Goal: Task Accomplishment & Management: Manage account settings

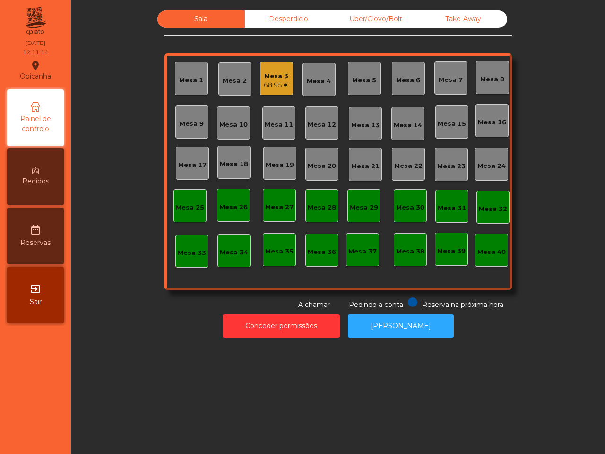
click at [417, 27] on div "Sala Desperdicio Uber/Glovo/Bolt Take Away Mesa 1 Mesa 2 Mesa 3 68.95 € Mesa 4 …" at bounding box center [337, 159] width 347 height 299
click at [363, 18] on div "Uber/Glovo/Bolt" at bounding box center [375, 18] width 87 height 17
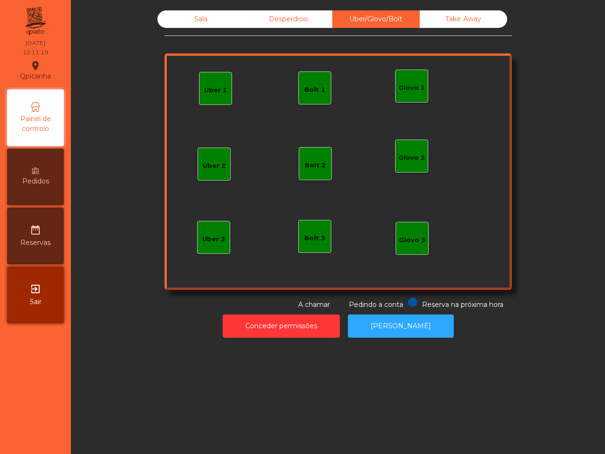
click at [405, 88] on div "Glovo 1" at bounding box center [411, 87] width 26 height 9
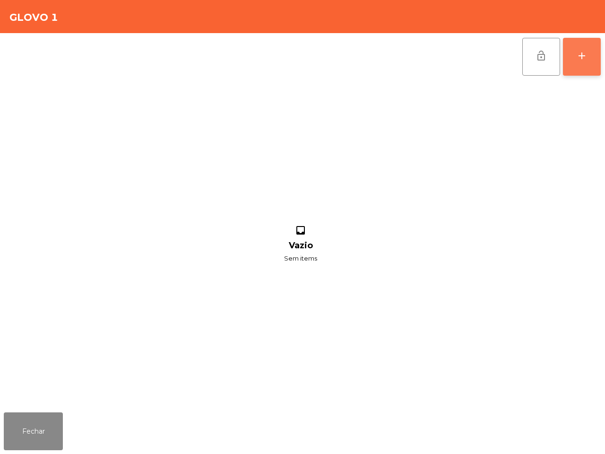
click at [568, 50] on button "add" at bounding box center [582, 57] width 38 height 38
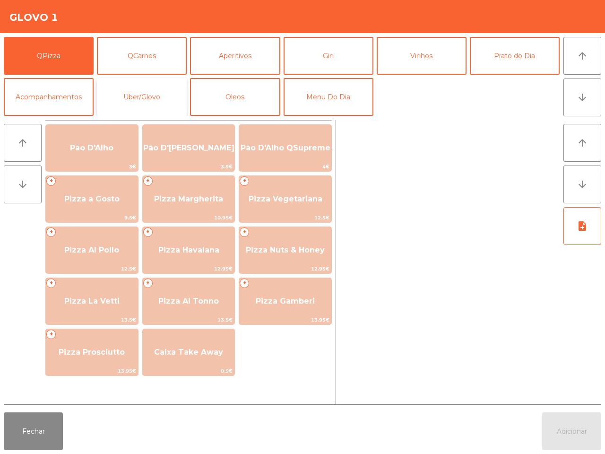
drag, startPoint x: 145, startPoint y: 101, endPoint x: 150, endPoint y: 95, distance: 7.7
click at [146, 101] on button "Uber/Glovo" at bounding box center [142, 97] width 90 height 38
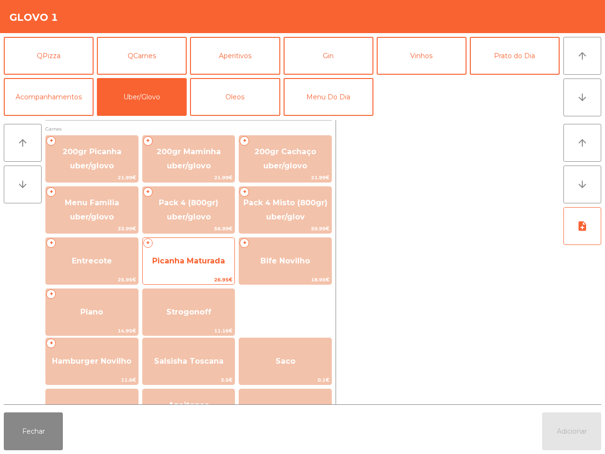
click at [197, 259] on span "Picanha Maturada" at bounding box center [188, 260] width 73 height 9
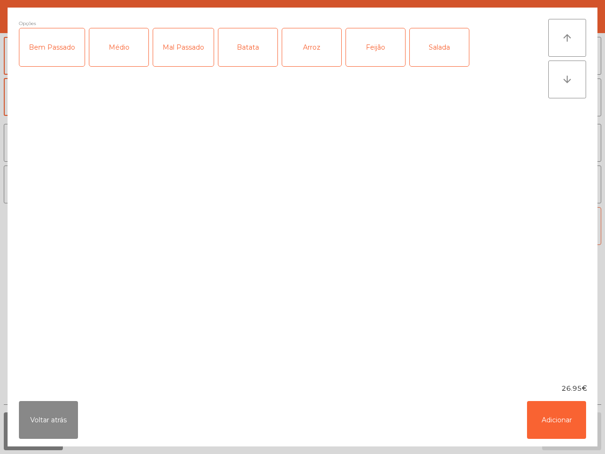
click at [126, 45] on div "Médio" at bounding box center [118, 47] width 59 height 38
drag, startPoint x: 301, startPoint y: 46, endPoint x: 325, endPoint y: 49, distance: 23.8
click at [303, 46] on div "Arroz" at bounding box center [311, 47] width 59 height 38
click at [371, 52] on div "Feijão" at bounding box center [375, 47] width 59 height 38
click at [548, 417] on button "Adicionar" at bounding box center [556, 420] width 59 height 38
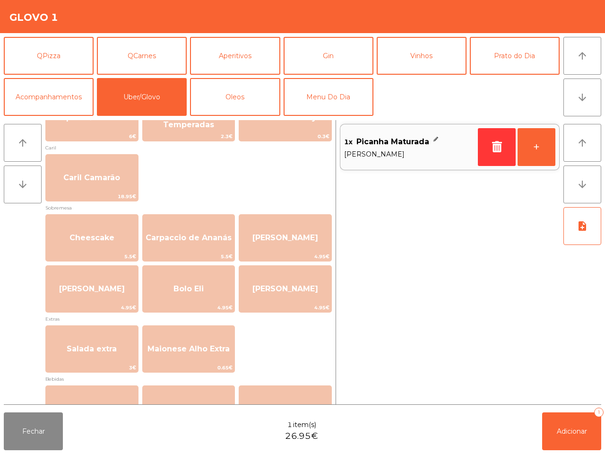
scroll to position [354, 0]
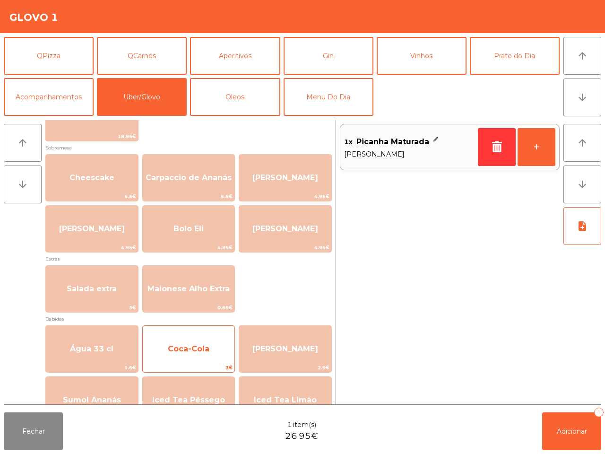
click at [208, 341] on span "Coca-Cola" at bounding box center [189, 349] width 92 height 26
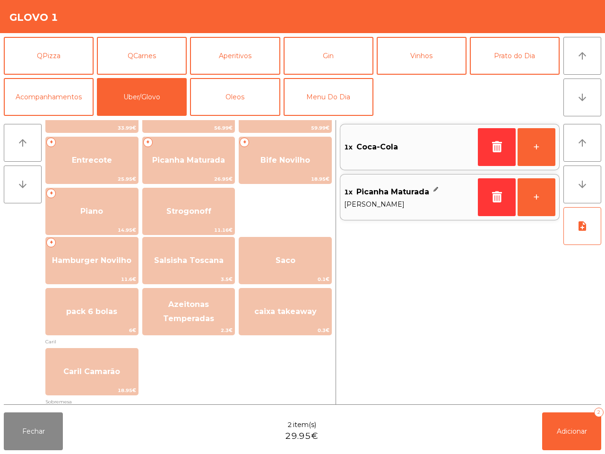
scroll to position [66, 0]
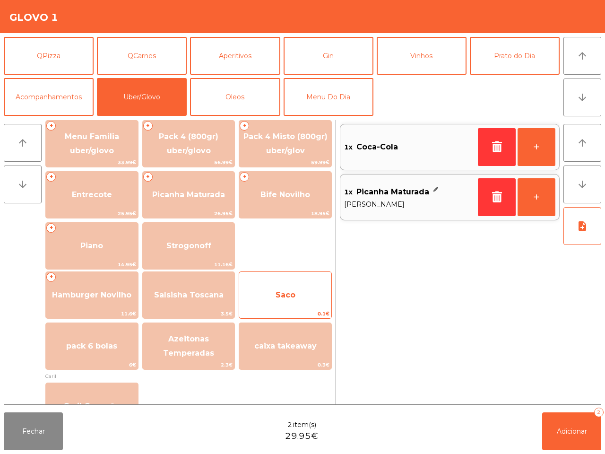
click at [263, 286] on span "Saco" at bounding box center [285, 295] width 92 height 26
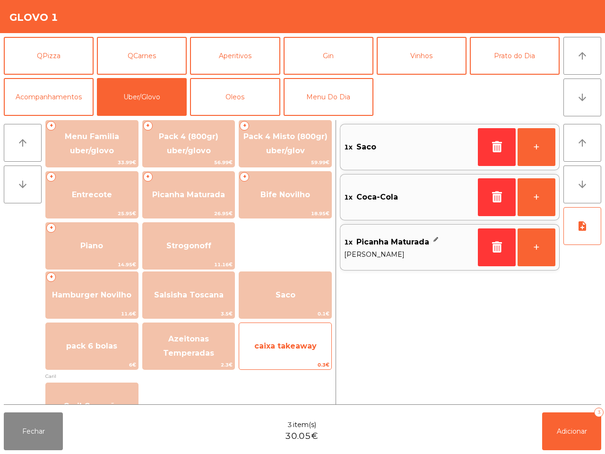
click at [277, 333] on div "caixa takeaway 0.3€" at bounding box center [285, 345] width 93 height 47
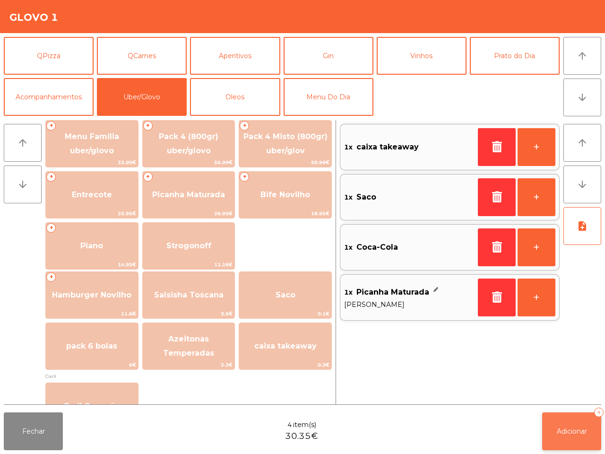
click at [554, 435] on button "Adicionar 4" at bounding box center [571, 431] width 59 height 38
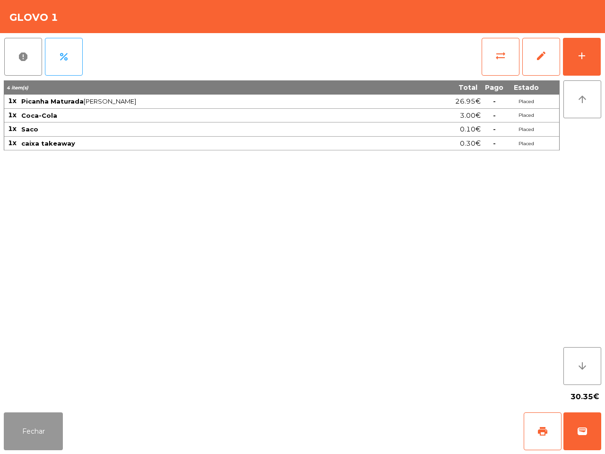
drag, startPoint x: 41, startPoint y: 433, endPoint x: 60, endPoint y: 416, distance: 25.8
click at [44, 435] on button "Fechar" at bounding box center [33, 431] width 59 height 38
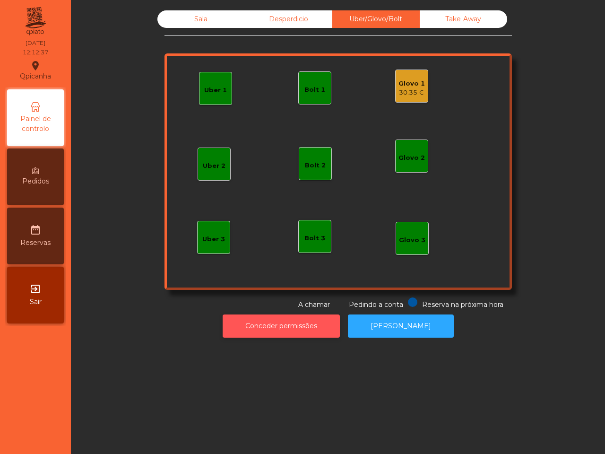
click at [275, 329] on button "Conceder permissões" at bounding box center [281, 325] width 117 height 23
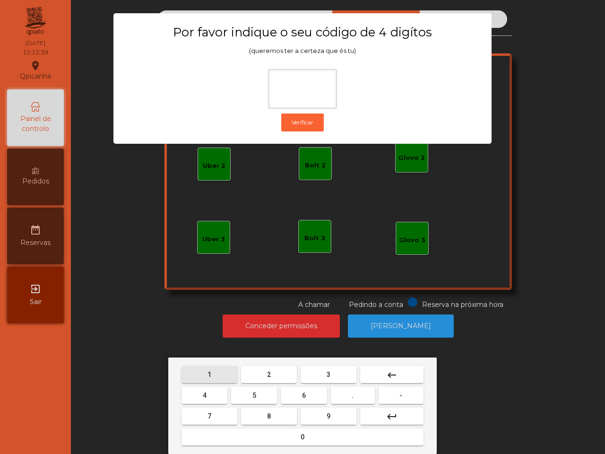
click at [204, 369] on button "1" at bounding box center [209, 374] width 56 height 17
click at [309, 411] on button "9" at bounding box center [328, 415] width 56 height 17
click at [210, 390] on button "4" at bounding box center [204, 394] width 46 height 17
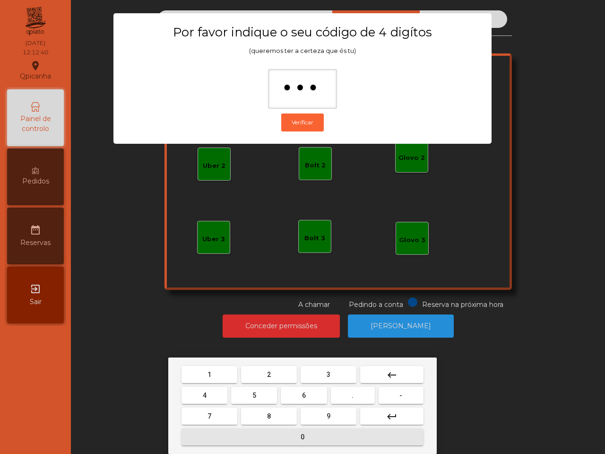
click at [254, 434] on button "0" at bounding box center [302, 436] width 242 height 17
type input "****"
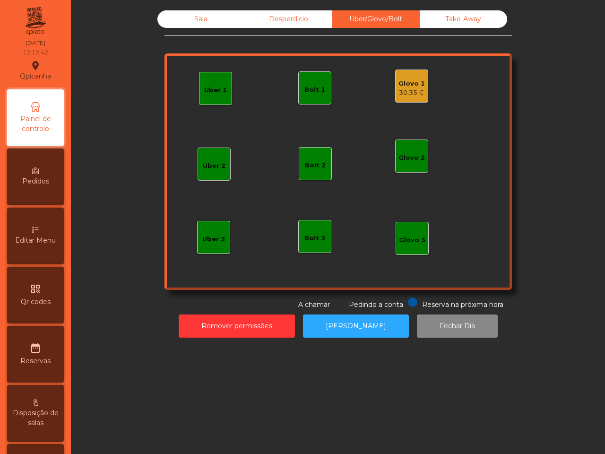
click at [405, 77] on div "Glovo 1 30.35 €" at bounding box center [411, 86] width 26 height 22
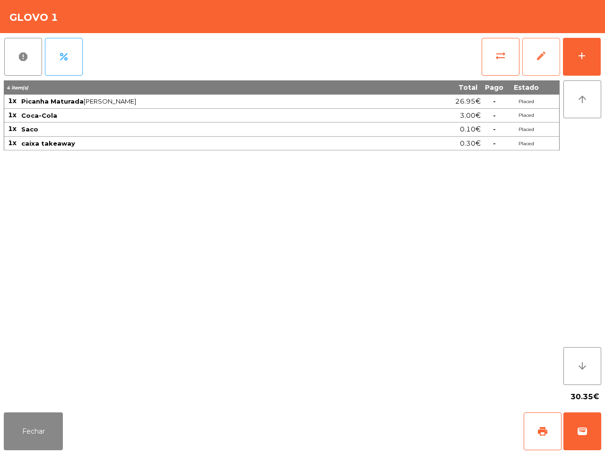
click at [534, 59] on button "edit" at bounding box center [541, 57] width 38 height 38
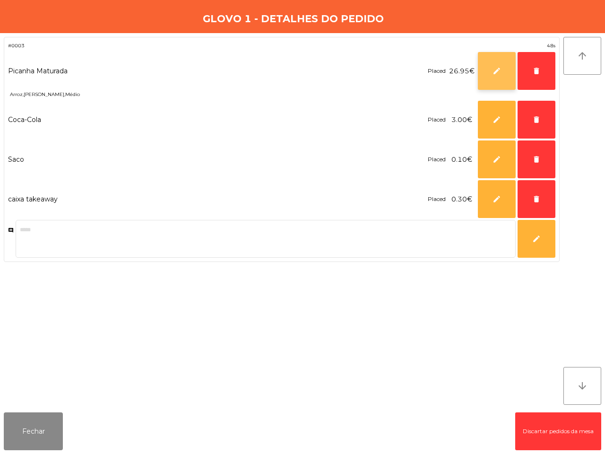
click at [494, 69] on span "edit" at bounding box center [496, 71] width 9 height 9
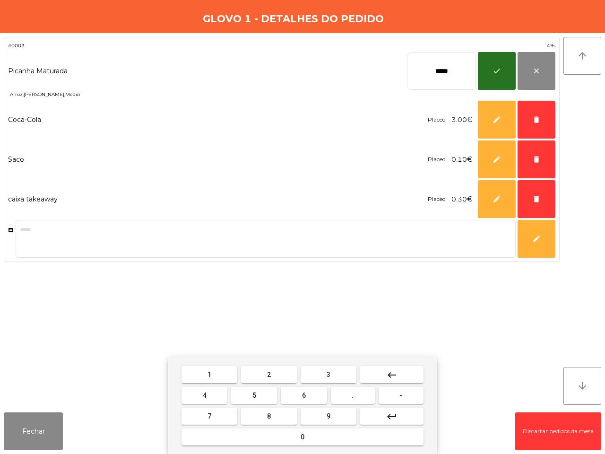
click at [428, 71] on input "*****" at bounding box center [441, 71] width 69 height 38
drag, startPoint x: 402, startPoint y: 373, endPoint x: 279, endPoint y: 375, distance: 122.8
click at [401, 373] on button "keyboard_backspace" at bounding box center [391, 374] width 63 height 17
type input "****"
click at [265, 397] on button "5" at bounding box center [254, 394] width 46 height 17
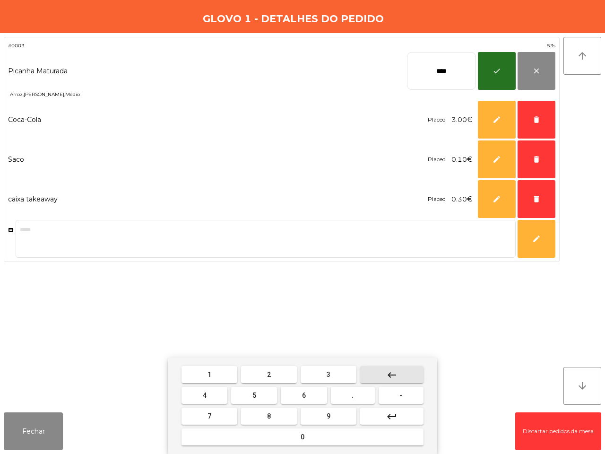
click at [393, 369] on mat-icon "keyboard_backspace" at bounding box center [391, 374] width 11 height 11
click at [392, 370] on mat-icon "keyboard_backspace" at bounding box center [391, 374] width 11 height 11
click at [392, 371] on mat-icon "keyboard_backspace" at bounding box center [391, 374] width 11 height 11
click at [390, 371] on mat-icon "keyboard_backspace" at bounding box center [391, 374] width 11 height 11
drag, startPoint x: 260, startPoint y: 393, endPoint x: 318, endPoint y: 409, distance: 60.4
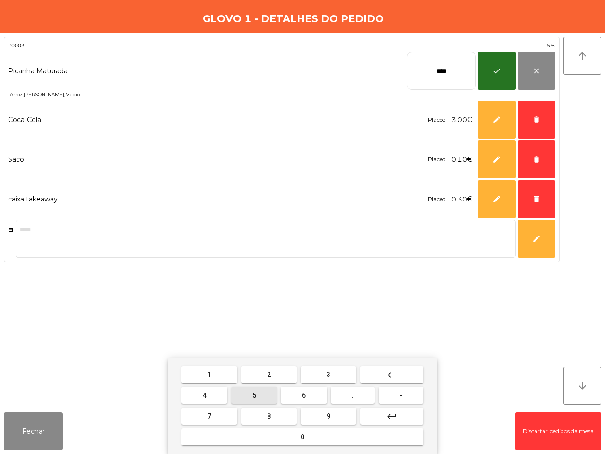
click at [261, 394] on button "5" at bounding box center [254, 394] width 46 height 17
click at [358, 391] on button "." at bounding box center [353, 394] width 44 height 17
click at [328, 412] on span "9" at bounding box center [328, 416] width 4 height 8
click at [256, 395] on span "5" at bounding box center [254, 395] width 4 height 8
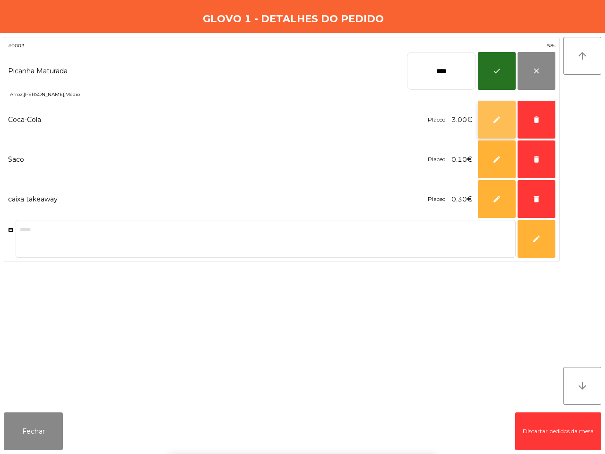
click at [490, 120] on button "edit" at bounding box center [497, 120] width 38 height 38
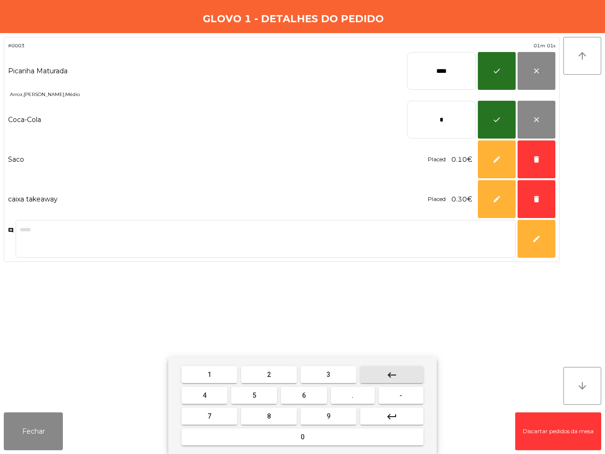
click at [397, 369] on button "keyboard_backspace" at bounding box center [391, 374] width 63 height 17
drag, startPoint x: 208, startPoint y: 375, endPoint x: 228, endPoint y: 377, distance: 20.4
click at [211, 375] on span "1" at bounding box center [209, 374] width 4 height 8
click at [350, 396] on button "." at bounding box center [353, 394] width 44 height 17
drag, startPoint x: 275, startPoint y: 408, endPoint x: 266, endPoint y: 398, distance: 13.4
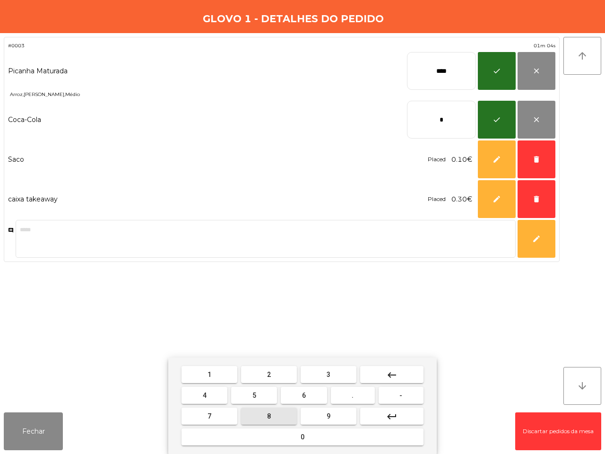
click at [276, 408] on button "8" at bounding box center [269, 415] width 56 height 17
click at [254, 391] on span "5" at bounding box center [254, 395] width 4 height 8
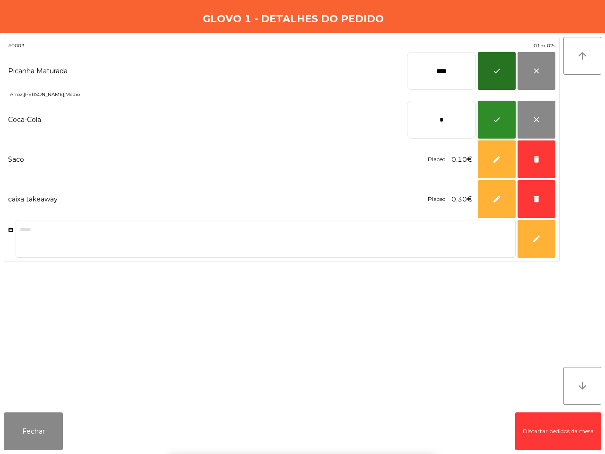
click at [495, 119] on span "check" at bounding box center [496, 119] width 9 height 9
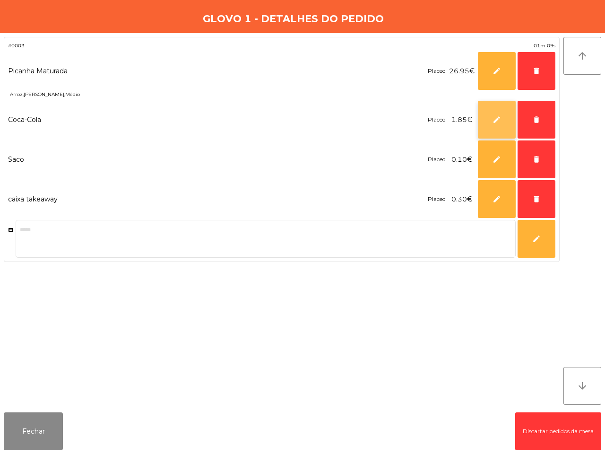
click at [497, 117] on span "edit" at bounding box center [496, 119] width 9 height 9
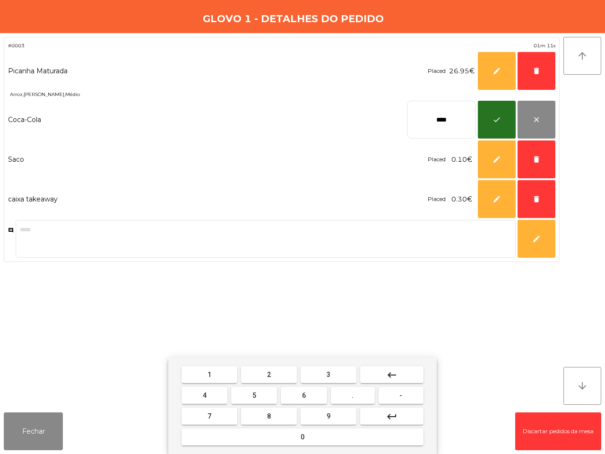
click at [391, 374] on mat-icon "keyboard_backspace" at bounding box center [391, 374] width 11 height 11
click at [390, 375] on mat-icon "keyboard_backspace" at bounding box center [391, 374] width 11 height 11
click at [390, 374] on mat-icon "keyboard_backspace" at bounding box center [391, 374] width 11 height 11
click at [390, 376] on mat-icon "keyboard_backspace" at bounding box center [391, 374] width 11 height 11
click at [390, 374] on mat-icon "keyboard_backspace" at bounding box center [391, 374] width 11 height 11
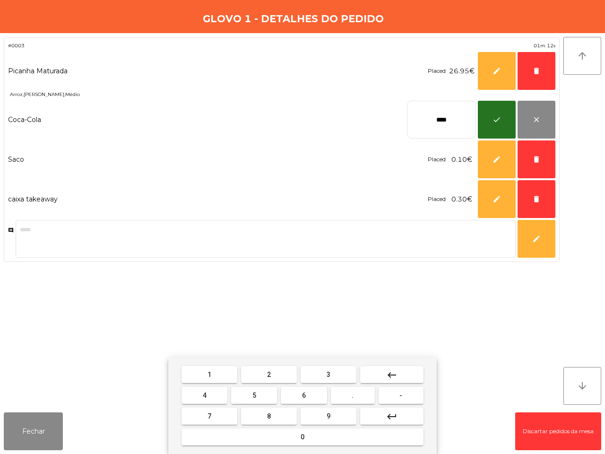
click at [272, 372] on button "2" at bounding box center [269, 374] width 56 height 17
click at [352, 399] on button "." at bounding box center [353, 394] width 44 height 17
drag, startPoint x: 270, startPoint y: 410, endPoint x: 266, endPoint y: 404, distance: 7.2
click at [270, 409] on button "8" at bounding box center [269, 415] width 56 height 17
click at [266, 401] on button "5" at bounding box center [254, 394] width 46 height 17
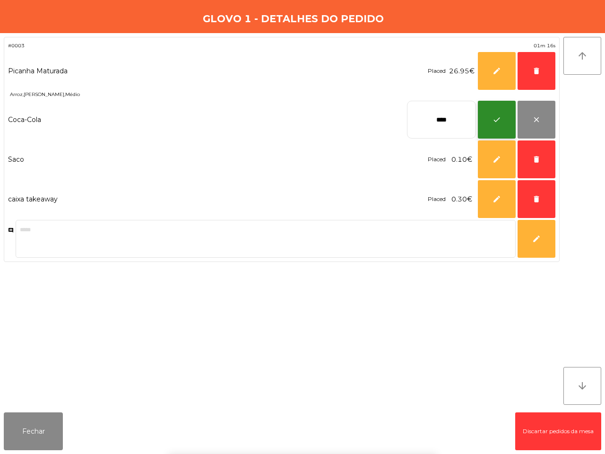
click at [497, 128] on button "check" at bounding box center [497, 120] width 38 height 38
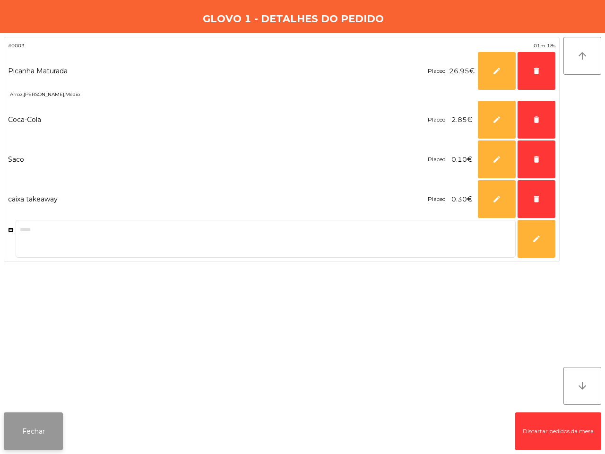
click at [47, 429] on button "Fechar" at bounding box center [33, 431] width 59 height 38
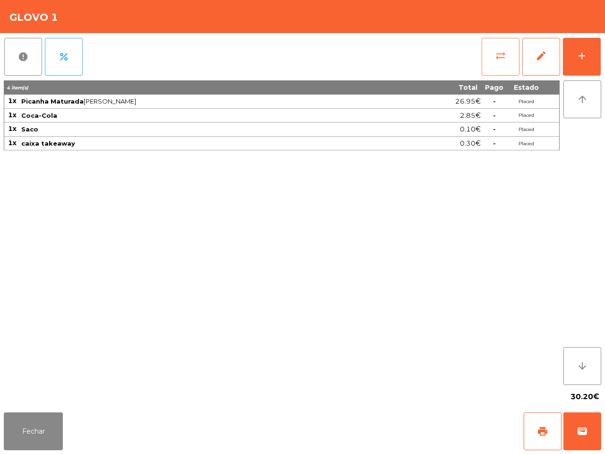
click at [503, 67] on button "sync_alt" at bounding box center [500, 57] width 38 height 38
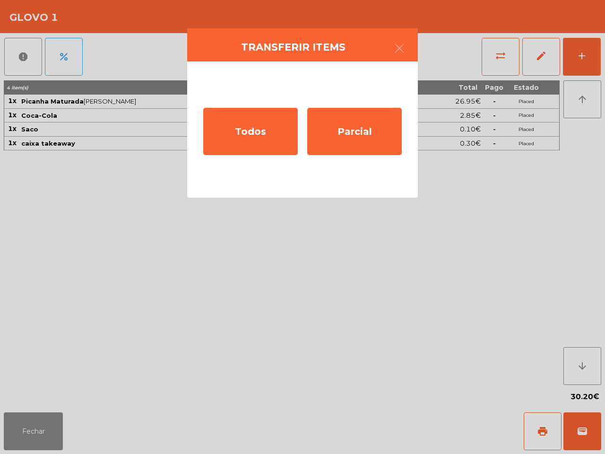
drag, startPoint x: 399, startPoint y: 43, endPoint x: 412, endPoint y: 38, distance: 13.3
click at [401, 43] on icon "button" at bounding box center [399, 48] width 11 height 11
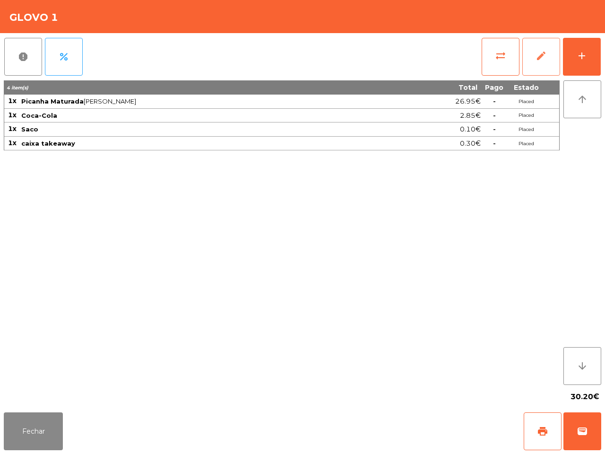
click at [532, 55] on button "edit" at bounding box center [541, 57] width 38 height 38
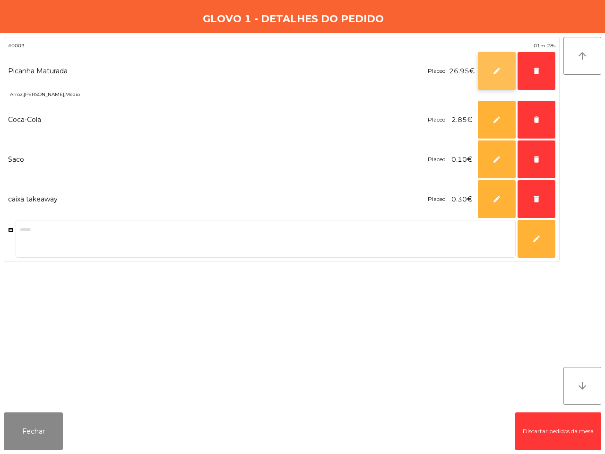
click at [488, 76] on button "edit" at bounding box center [497, 71] width 38 height 38
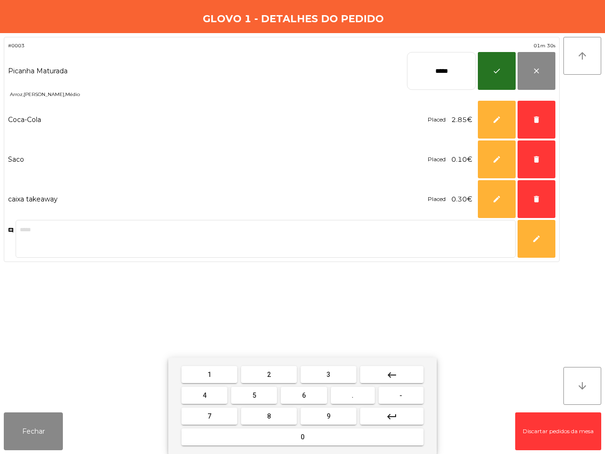
click at [400, 372] on button "keyboard_backspace" at bounding box center [391, 374] width 63 height 17
click at [398, 373] on button "keyboard_backspace" at bounding box center [391, 374] width 63 height 17
click at [399, 372] on button "keyboard_backspace" at bounding box center [391, 374] width 63 height 17
click at [398, 372] on button "keyboard_backspace" at bounding box center [391, 374] width 63 height 17
drag, startPoint x: 261, startPoint y: 393, endPoint x: 286, endPoint y: 394, distance: 25.5
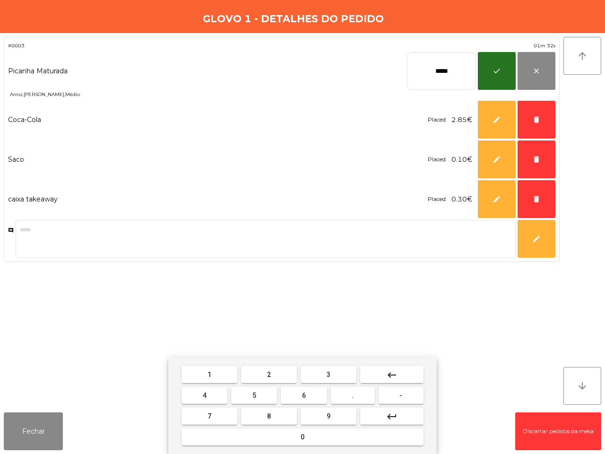
click at [264, 393] on button "5" at bounding box center [254, 394] width 46 height 17
click at [351, 395] on button "." at bounding box center [353, 394] width 44 height 17
drag, startPoint x: 318, startPoint y: 413, endPoint x: 275, endPoint y: 400, distance: 44.7
click at [315, 412] on button "9" at bounding box center [328, 415] width 56 height 17
click at [265, 395] on button "5" at bounding box center [254, 394] width 46 height 17
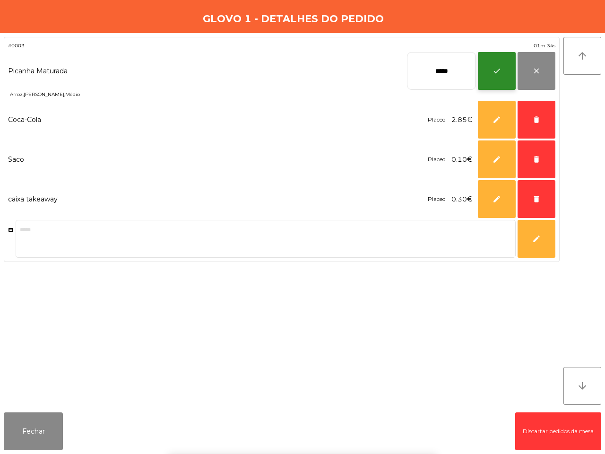
click at [498, 71] on span "check" at bounding box center [496, 71] width 9 height 9
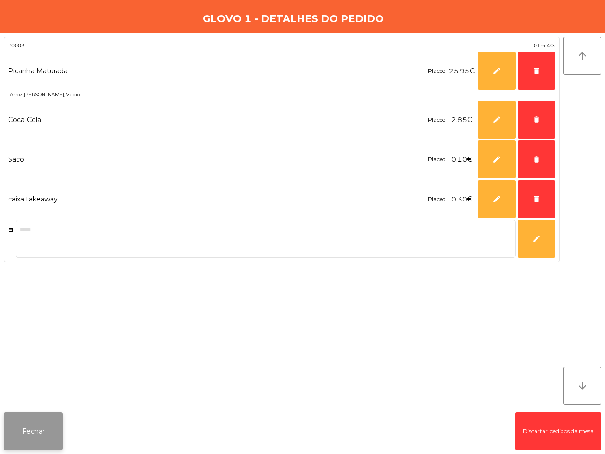
click at [60, 433] on button "Fechar" at bounding box center [33, 431] width 59 height 38
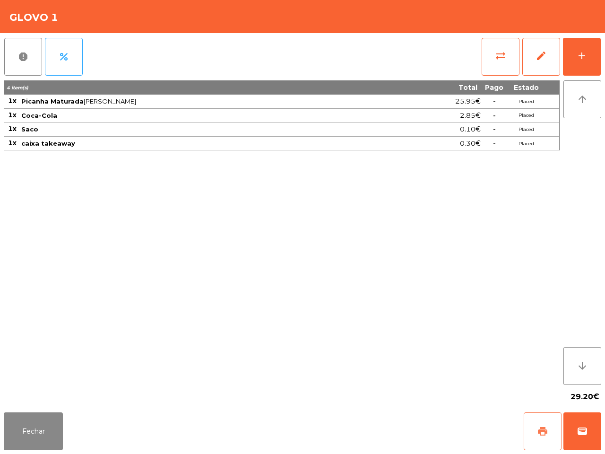
click at [539, 428] on span "print" at bounding box center [542, 430] width 11 height 11
click at [573, 426] on button "wallet" at bounding box center [582, 431] width 38 height 38
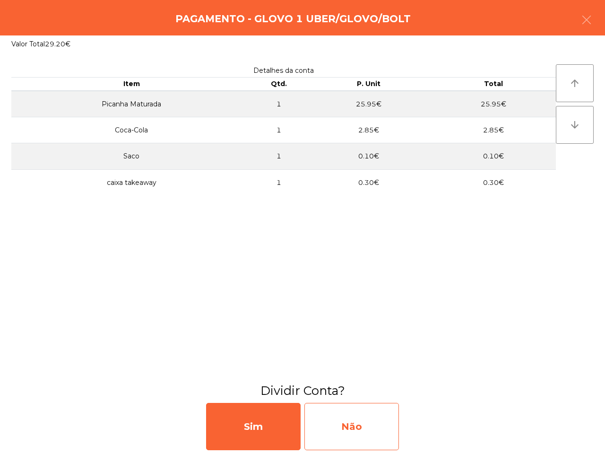
click at [315, 420] on div "Não" at bounding box center [351, 426] width 94 height 47
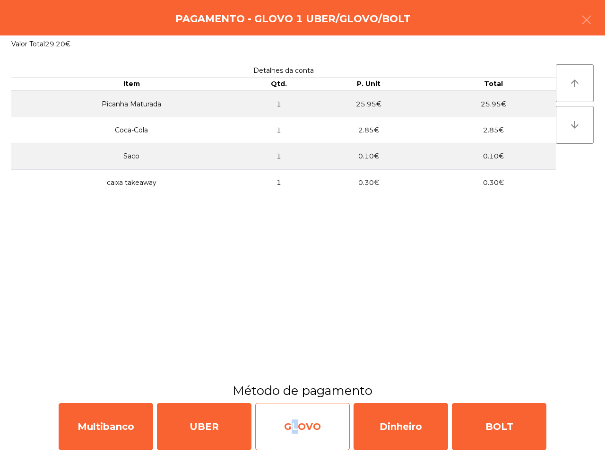
click at [288, 423] on div "GLOVO" at bounding box center [302, 426] width 94 height 47
select select "**"
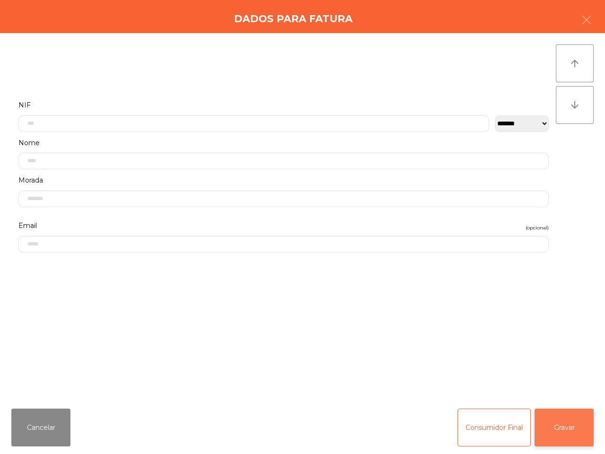
click at [550, 430] on button "Gravar" at bounding box center [563, 427] width 59 height 38
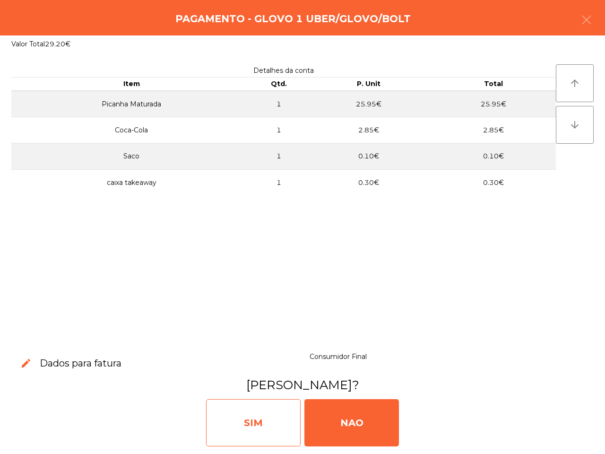
click at [274, 412] on div "SIM" at bounding box center [253, 422] width 94 height 47
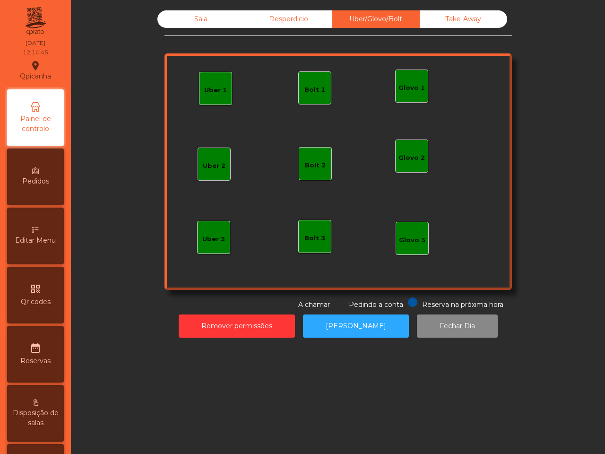
click at [190, 13] on div "Sala" at bounding box center [200, 18] width 87 height 17
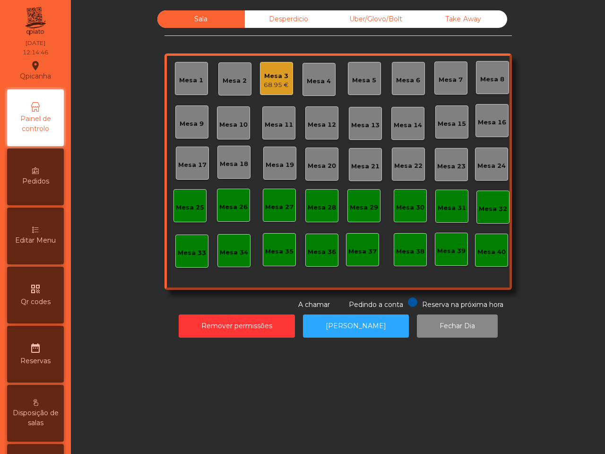
click at [264, 76] on div "Mesa 3" at bounding box center [276, 75] width 25 height 9
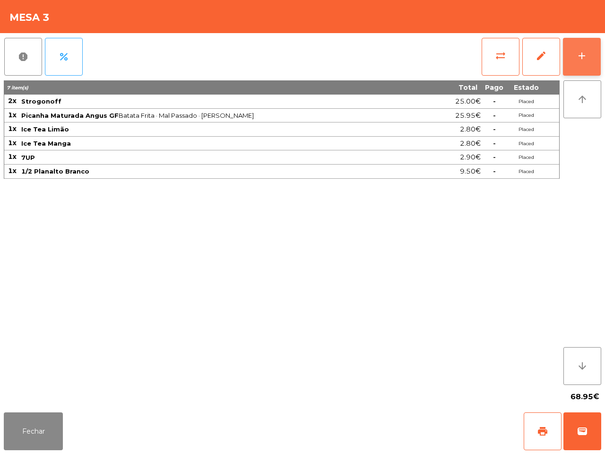
click at [583, 60] on div "add" at bounding box center [581, 55] width 11 height 11
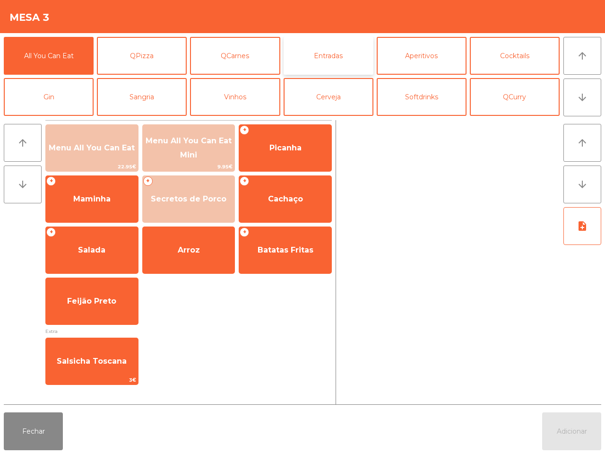
click at [324, 46] on button "Entradas" at bounding box center [328, 56] width 90 height 38
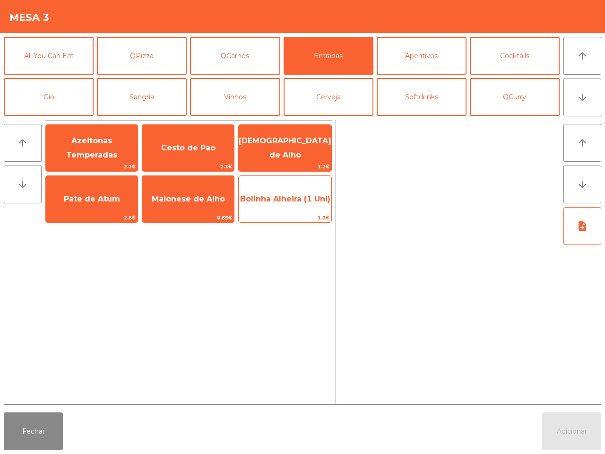
click at [291, 203] on span "Bolinha Alheira (1 Uni)" at bounding box center [285, 198] width 90 height 9
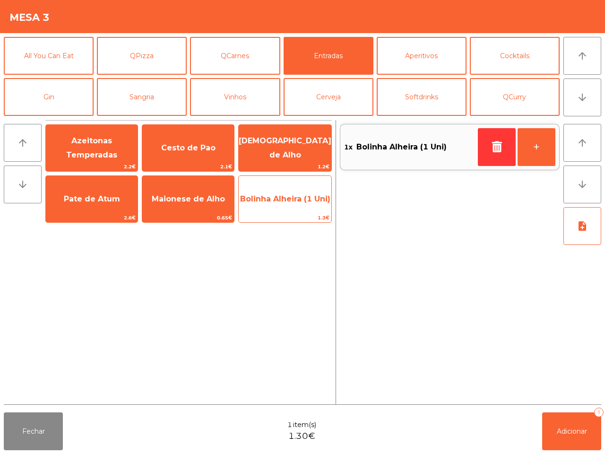
click at [291, 203] on span "Bolinha Alheira (1 Uni)" at bounding box center [285, 198] width 90 height 9
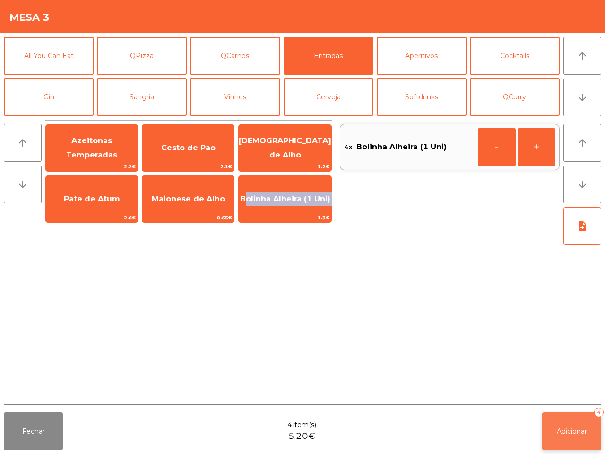
click at [564, 433] on span "Adicionar" at bounding box center [572, 431] width 30 height 9
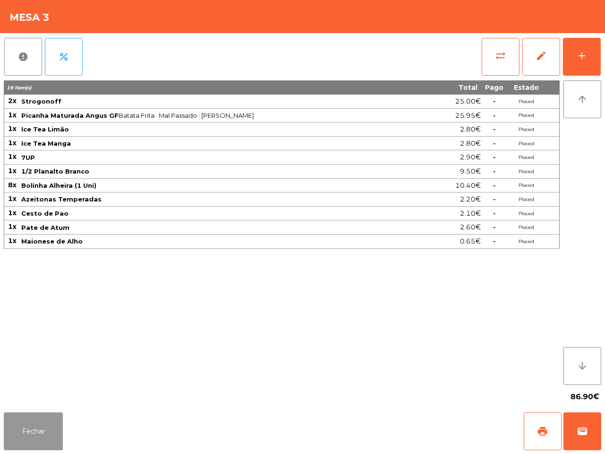
drag, startPoint x: 38, startPoint y: 430, endPoint x: 46, endPoint y: 425, distance: 9.6
click at [43, 431] on button "Fechar" at bounding box center [33, 431] width 59 height 38
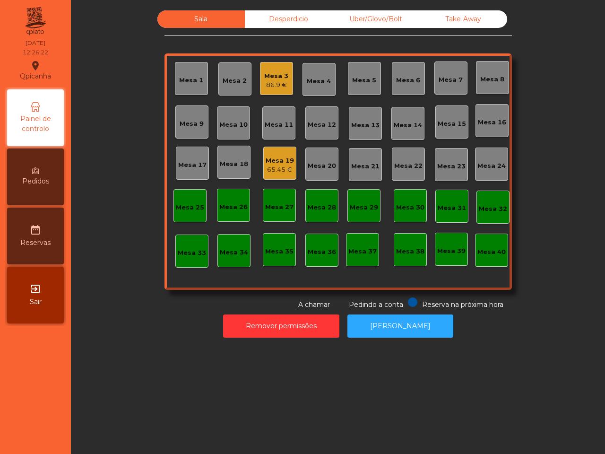
drag, startPoint x: 265, startPoint y: 15, endPoint x: 277, endPoint y: 14, distance: 12.8
click at [267, 15] on div "Desperdicio" at bounding box center [288, 18] width 87 height 17
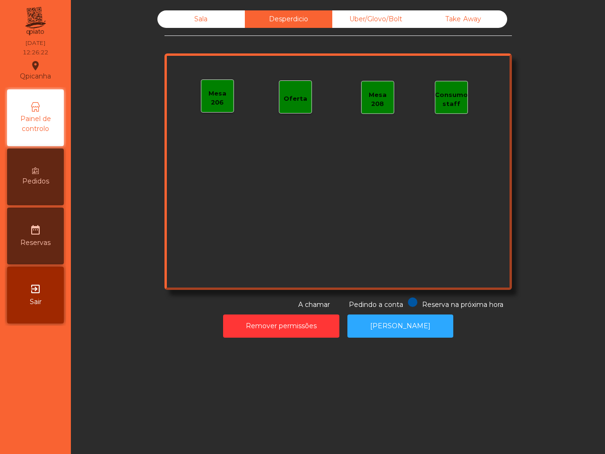
click at [345, 13] on div "Uber/Glovo/Bolt" at bounding box center [375, 18] width 87 height 17
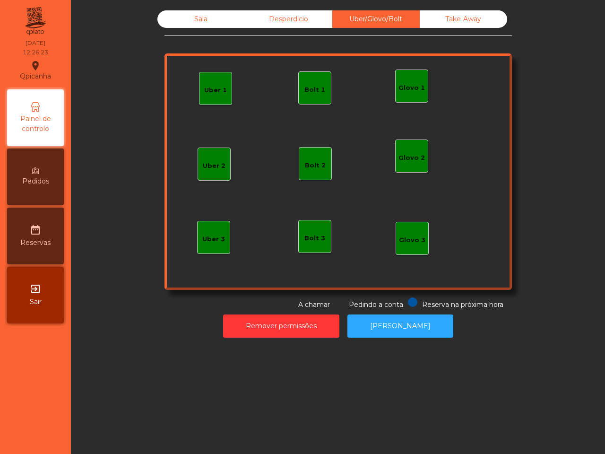
click at [468, 15] on div "Take Away" at bounding box center [463, 18] width 87 height 17
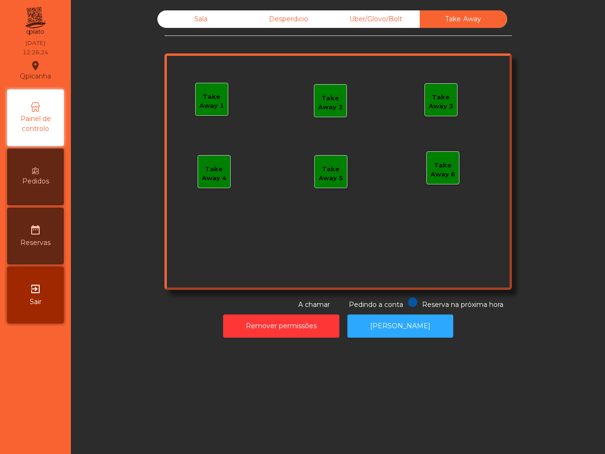
click at [180, 16] on div "Sala" at bounding box center [200, 18] width 87 height 17
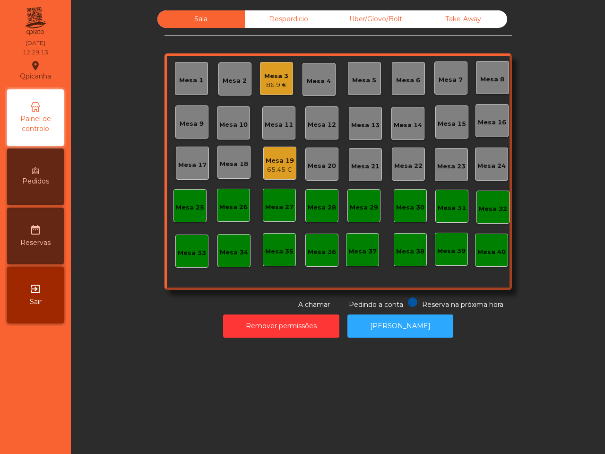
click at [277, 159] on div "Mesa 19" at bounding box center [280, 160] width 28 height 9
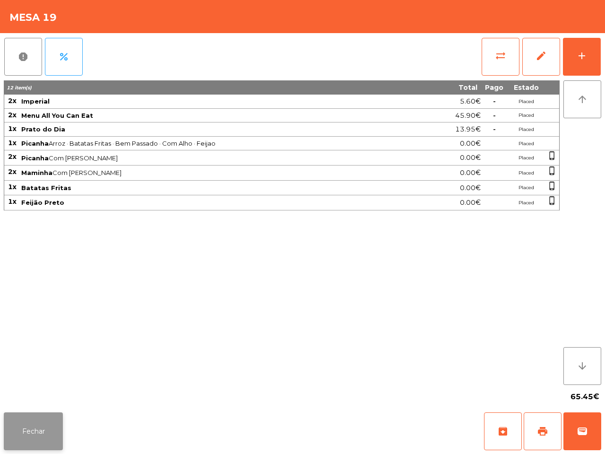
click at [48, 419] on button "Fechar" at bounding box center [33, 431] width 59 height 38
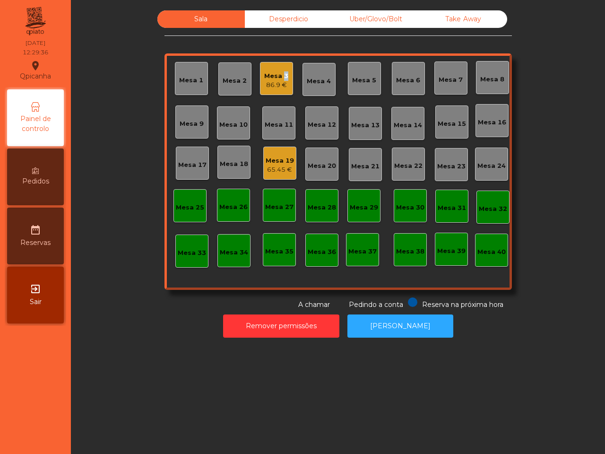
click at [279, 77] on div "Mesa 3" at bounding box center [276, 75] width 24 height 9
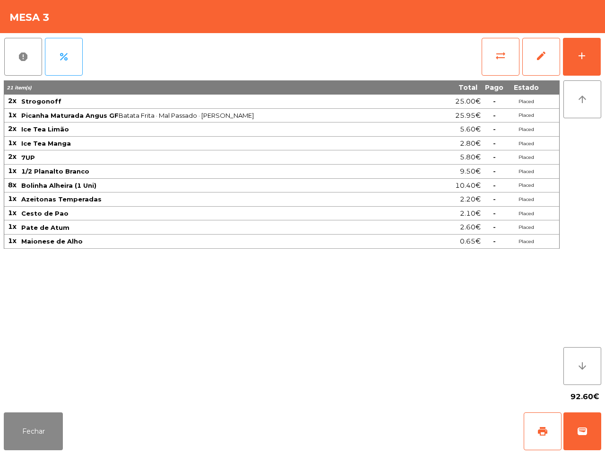
drag, startPoint x: 229, startPoint y: 330, endPoint x: 0, endPoint y: 453, distance: 260.0
click at [188, 341] on div "21 item(s) Total Pago Estado 2x Strogonoff 25.00€ - Placed 1x Picanha Maturada …" at bounding box center [282, 232] width 556 height 304
click at [20, 441] on button "Fechar" at bounding box center [33, 431] width 59 height 38
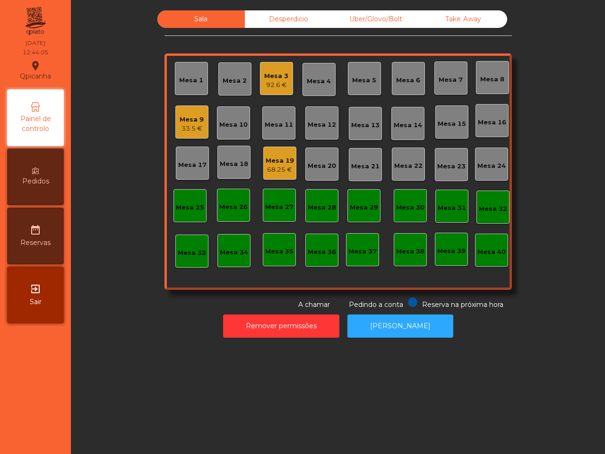
click at [275, 166] on div "68.25 €" at bounding box center [280, 169] width 28 height 9
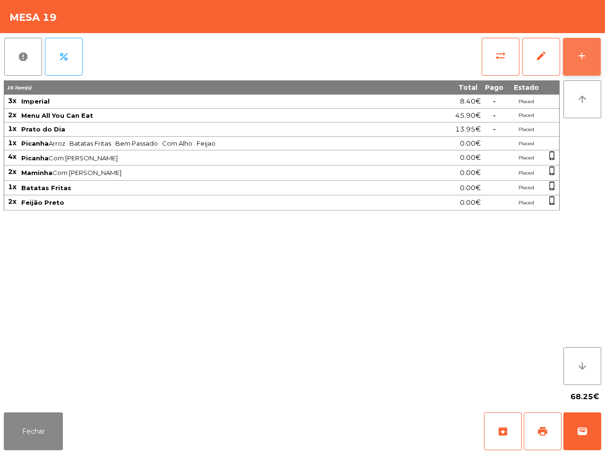
click at [586, 58] on div "add" at bounding box center [581, 55] width 11 height 11
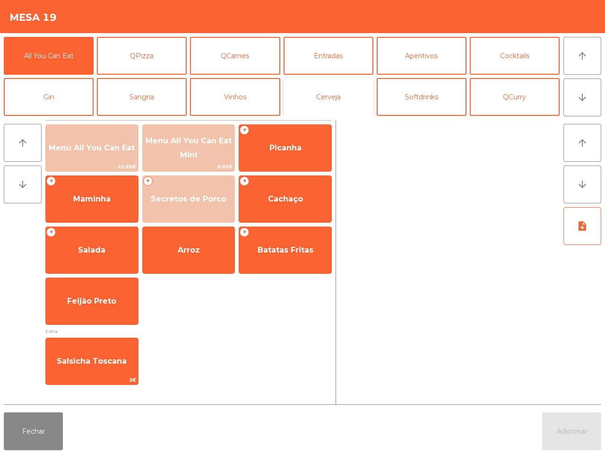
click at [342, 97] on button "Cerveja" at bounding box center [328, 97] width 90 height 38
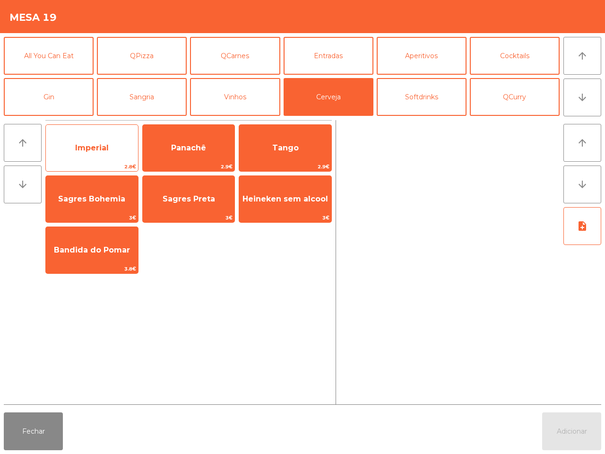
drag, startPoint x: 106, startPoint y: 152, endPoint x: 111, endPoint y: 150, distance: 5.1
click at [107, 152] on span "Imperial" at bounding box center [92, 147] width 34 height 9
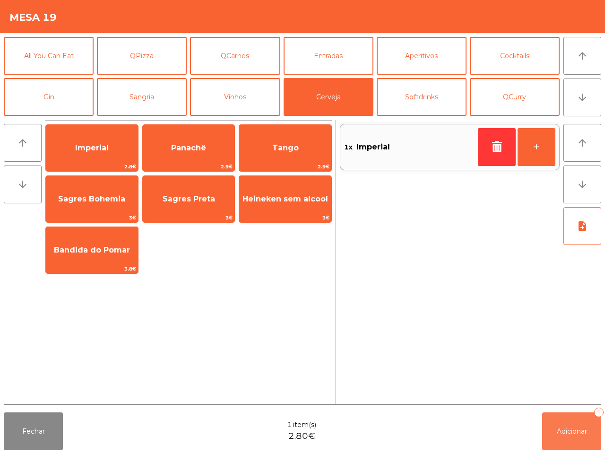
click at [586, 430] on span "Adicionar" at bounding box center [572, 431] width 30 height 9
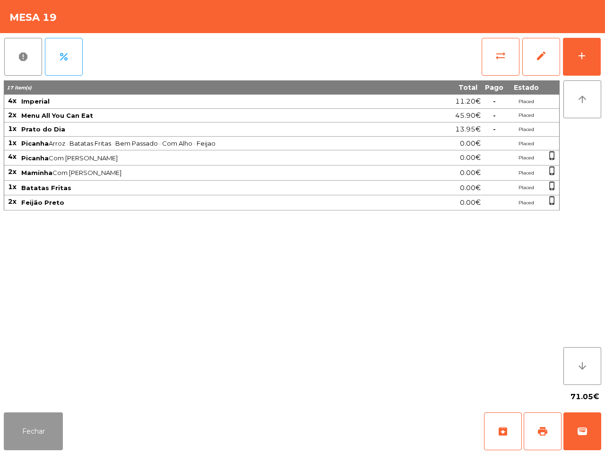
click at [52, 421] on button "Fechar" at bounding box center [33, 431] width 59 height 38
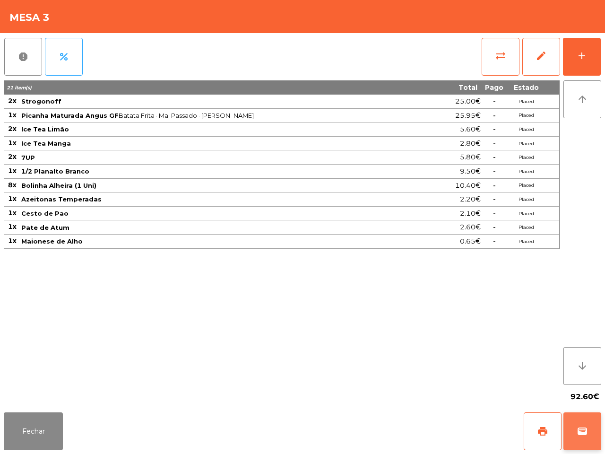
click at [585, 428] on span "wallet" at bounding box center [581, 430] width 11 height 11
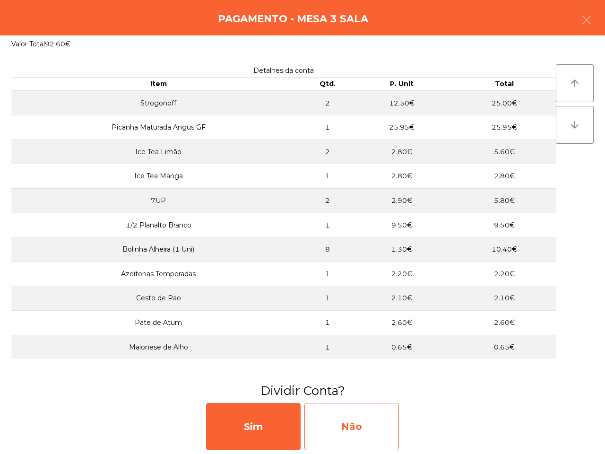
click at [360, 424] on div "Não" at bounding box center [351, 426] width 94 height 47
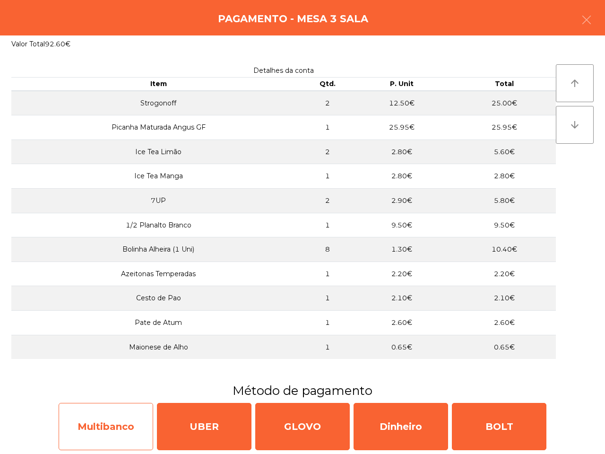
click at [107, 414] on div "Multibanco" at bounding box center [106, 426] width 94 height 47
select select "**"
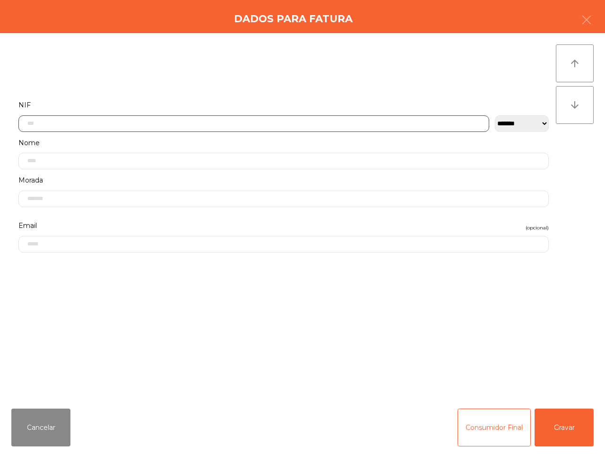
click at [70, 124] on input "text" at bounding box center [253, 123] width 471 height 17
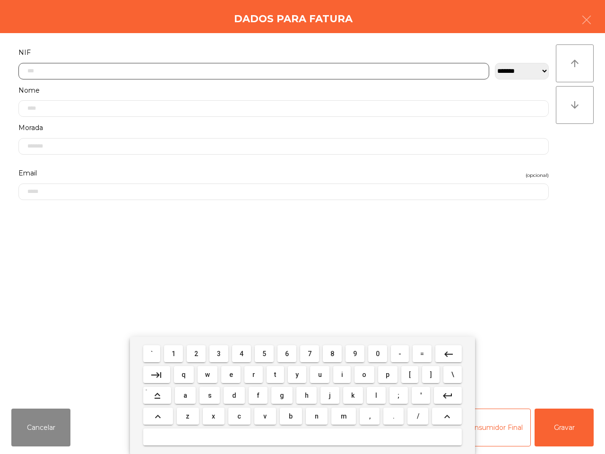
scroll to position [53, 0]
click at [266, 352] on span "5" at bounding box center [264, 354] width 4 height 8
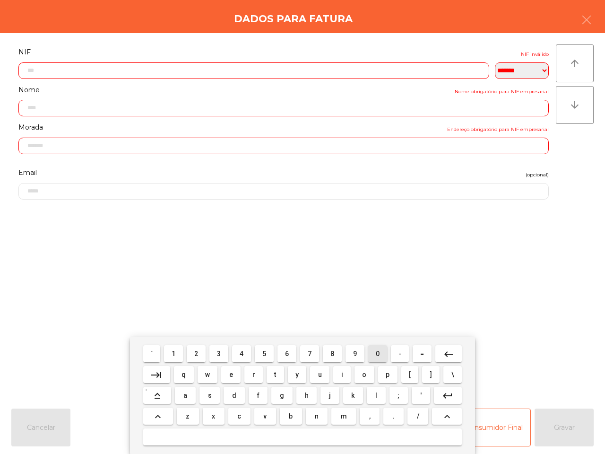
click at [370, 352] on button "0" at bounding box center [377, 353] width 19 height 17
click at [353, 353] on span "9" at bounding box center [355, 354] width 4 height 8
click at [370, 351] on button "0" at bounding box center [377, 353] width 19 height 17
click at [267, 352] on button "5" at bounding box center [264, 353] width 19 height 17
click at [292, 351] on button "6" at bounding box center [286, 353] width 19 height 17
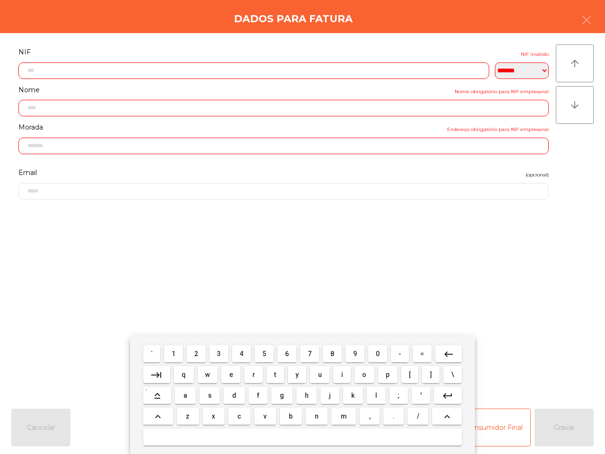
click at [288, 353] on span "6" at bounding box center [287, 354] width 4 height 8
click at [350, 350] on button "9" at bounding box center [354, 353] width 19 height 17
click at [266, 353] on span "5" at bounding box center [264, 354] width 4 height 8
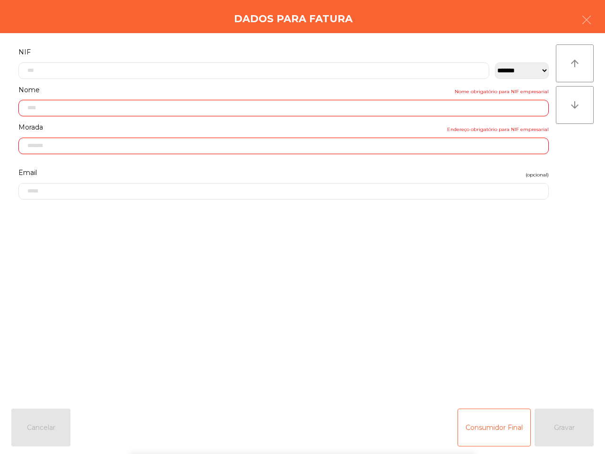
click at [485, 429] on div "` 1 2 3 4 5 6 7 8 9 0 - = keyboard_backspace keyboard_tab q w e r t y u i o p […" at bounding box center [302, 394] width 605 height 117
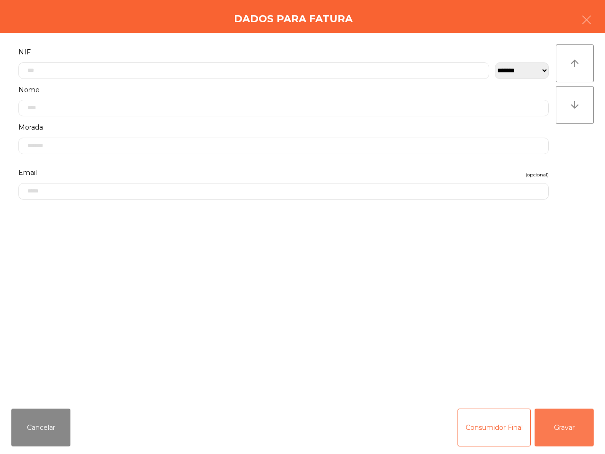
click at [571, 424] on button "Gravar" at bounding box center [563, 427] width 59 height 38
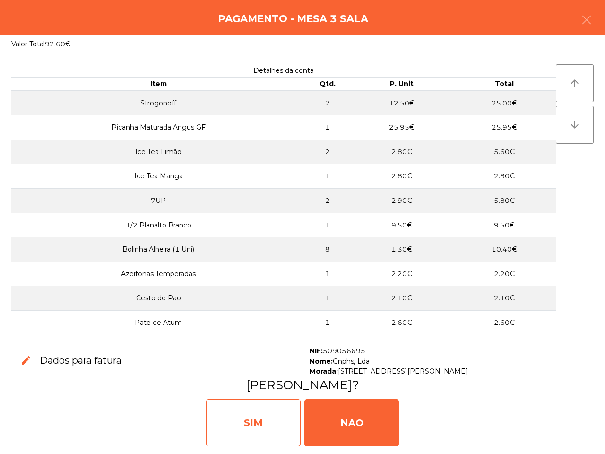
click at [257, 432] on div "SIM" at bounding box center [253, 422] width 94 height 47
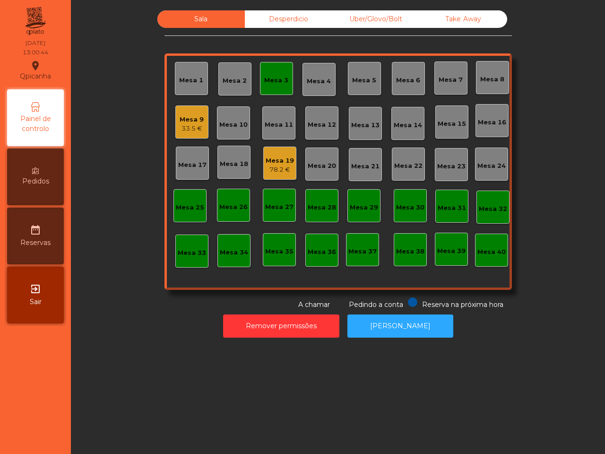
click at [275, 78] on div "Mesa 3" at bounding box center [276, 80] width 24 height 9
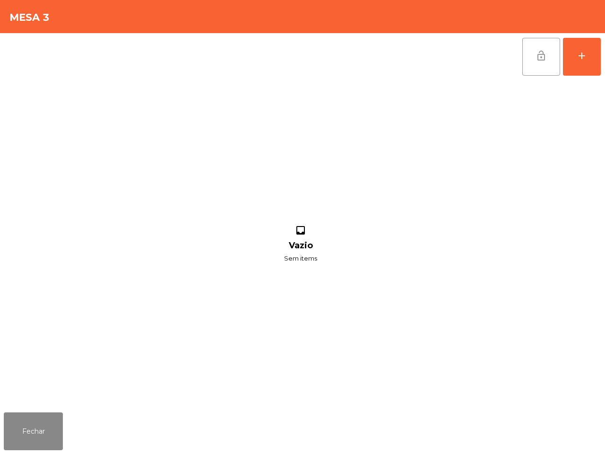
click at [532, 51] on button "lock_open" at bounding box center [541, 57] width 38 height 38
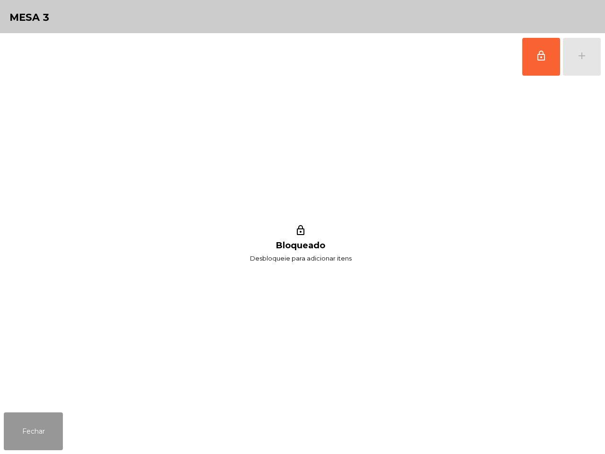
drag, startPoint x: 31, startPoint y: 419, endPoint x: 151, endPoint y: 396, distance: 122.1
click at [31, 419] on button "Fechar" at bounding box center [33, 431] width 59 height 38
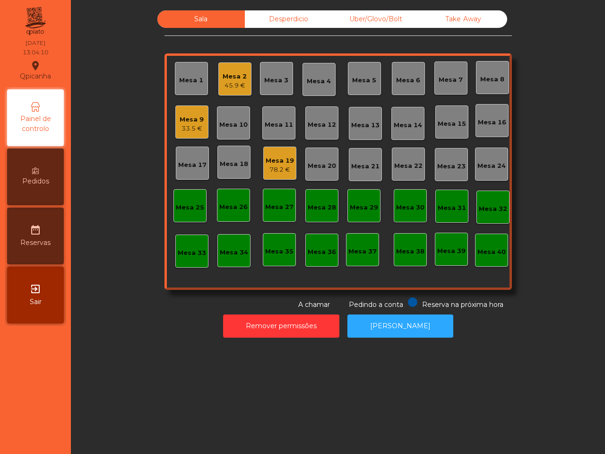
click at [280, 165] on div "78.2 €" at bounding box center [280, 169] width 28 height 9
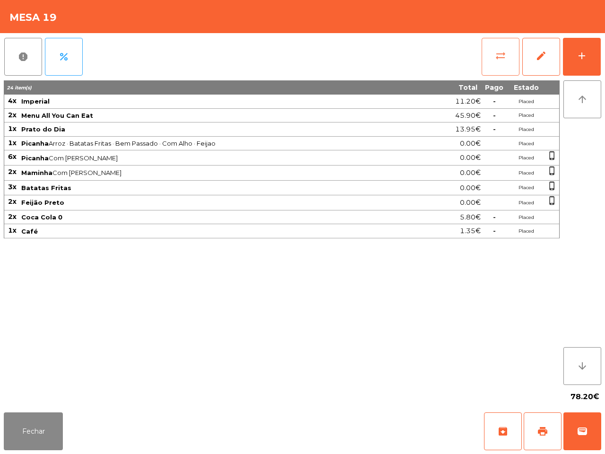
click at [500, 57] on span "sync_alt" at bounding box center [500, 55] width 11 height 11
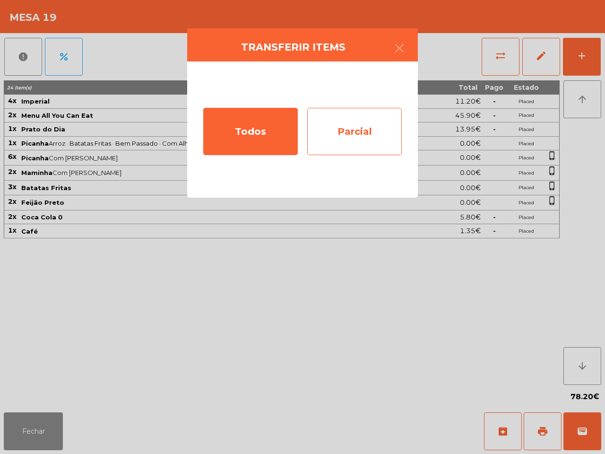
click at [362, 125] on div "Parcial" at bounding box center [354, 131] width 94 height 47
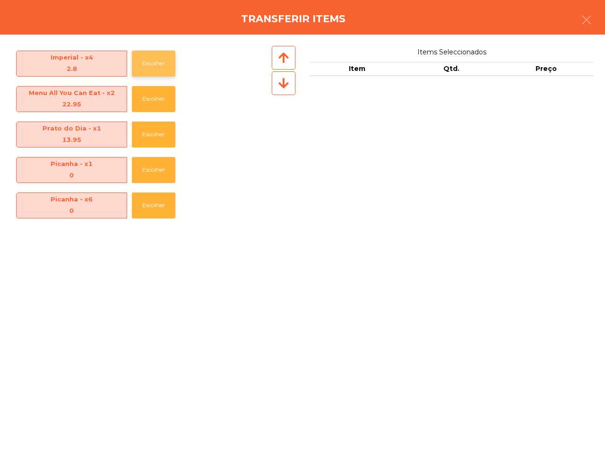
click at [157, 62] on button "Escolher" at bounding box center [153, 64] width 43 height 26
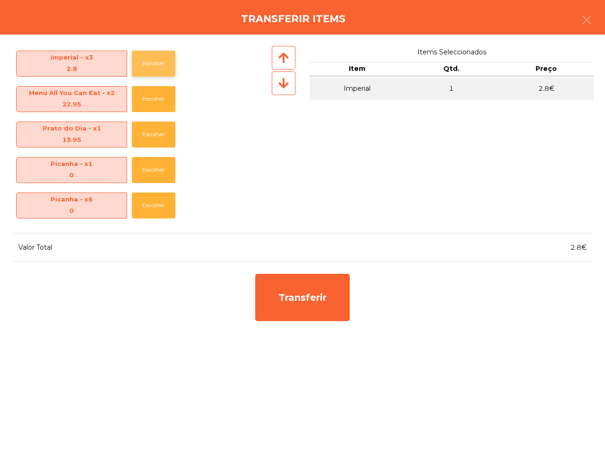
click at [157, 62] on button "Escolher" at bounding box center [153, 64] width 43 height 26
click at [158, 136] on button "Escolher" at bounding box center [153, 134] width 43 height 26
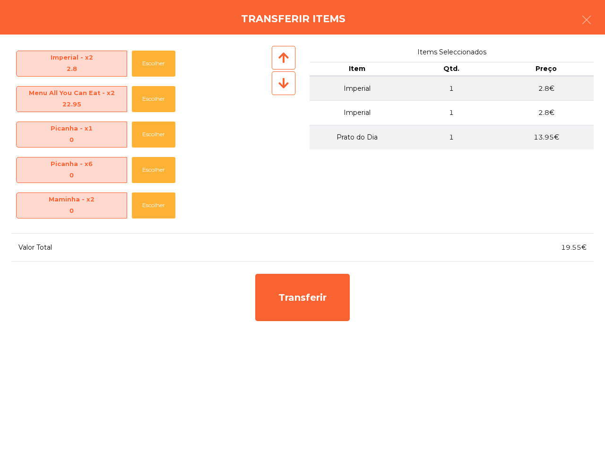
scroll to position [139, 0]
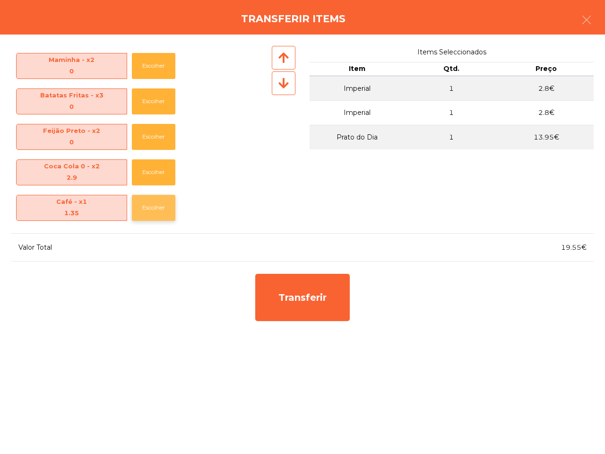
click at [160, 209] on button "Escolher" at bounding box center [153, 208] width 43 height 26
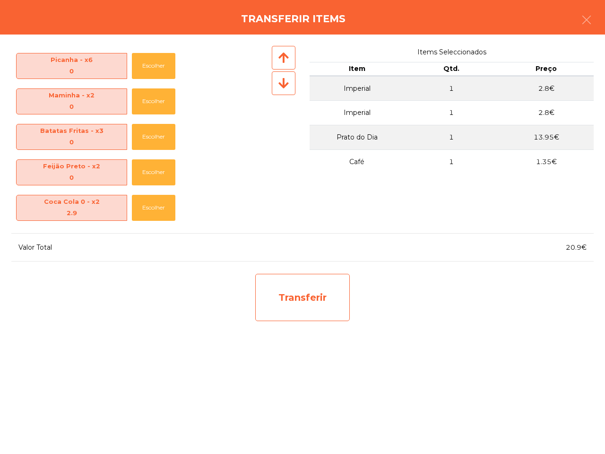
click at [283, 289] on div "Transferir" at bounding box center [302, 297] width 94 height 47
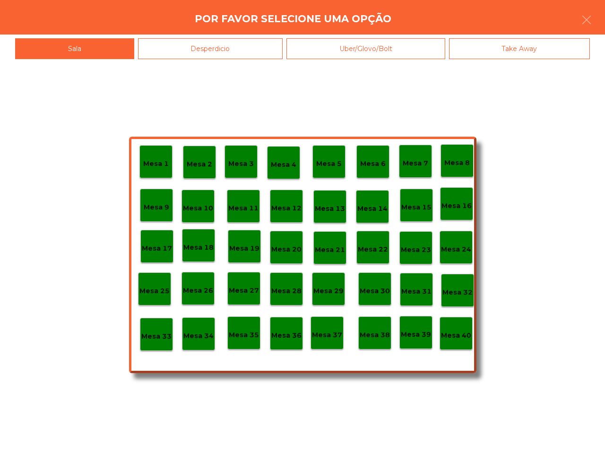
click at [199, 341] on p "Mesa 34" at bounding box center [198, 335] width 30 height 11
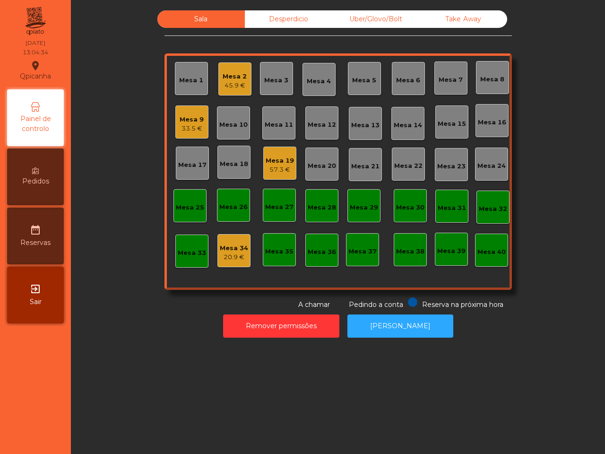
click at [237, 250] on div "Mesa 34" at bounding box center [234, 247] width 28 height 9
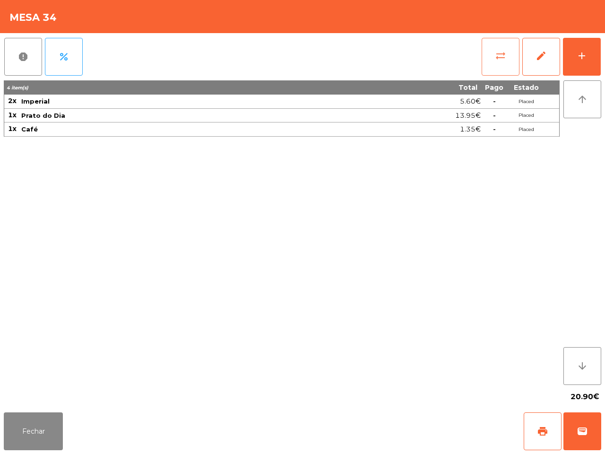
click at [490, 54] on button "sync_alt" at bounding box center [500, 57] width 38 height 38
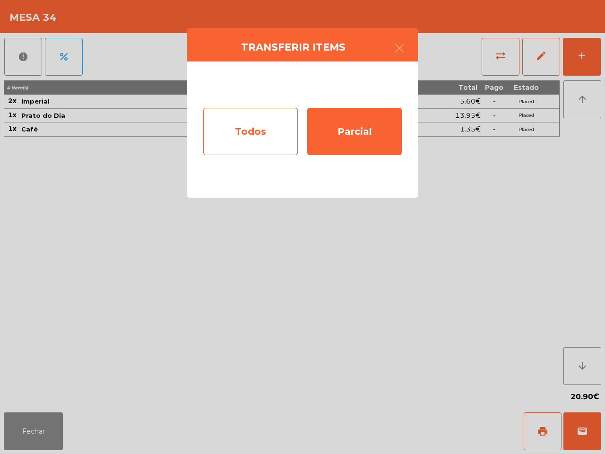
click at [282, 131] on div "Todos" at bounding box center [250, 131] width 94 height 47
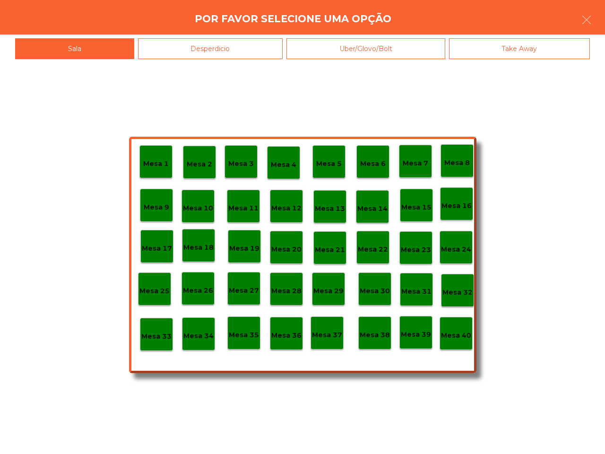
click at [455, 342] on div "Mesa 40" at bounding box center [455, 333] width 33 height 33
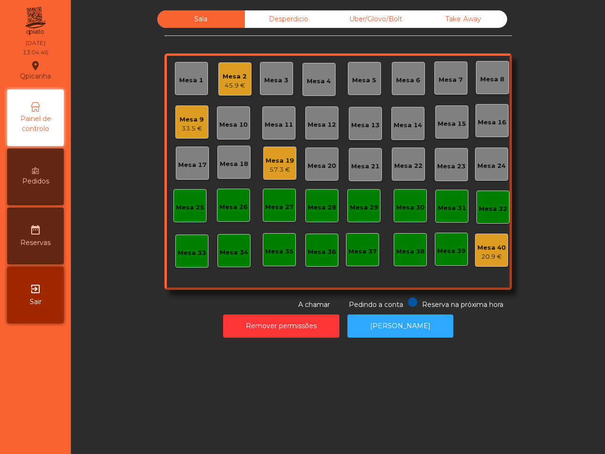
click at [276, 165] on div "57.3 €" at bounding box center [280, 169] width 28 height 9
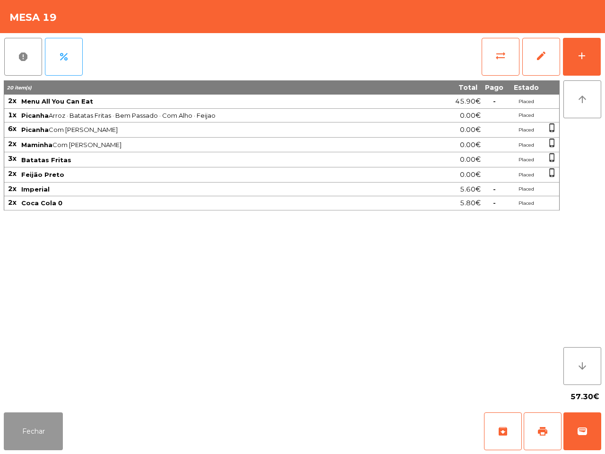
click at [38, 423] on button "Fechar" at bounding box center [33, 431] width 59 height 38
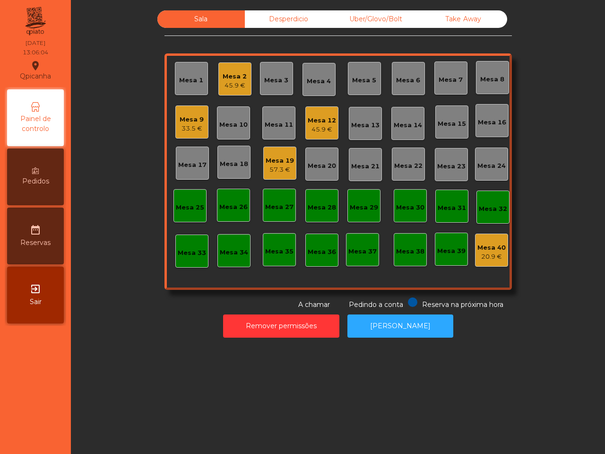
drag, startPoint x: 236, startPoint y: 291, endPoint x: 320, endPoint y: 137, distance: 175.3
click at [291, 186] on div "Sala Desperdicio Uber/Glovo/Bolt Take Away Mesa 1 Mesa 2 45.9 € Mesa 3 Mesa 4 M…" at bounding box center [337, 159] width 347 height 299
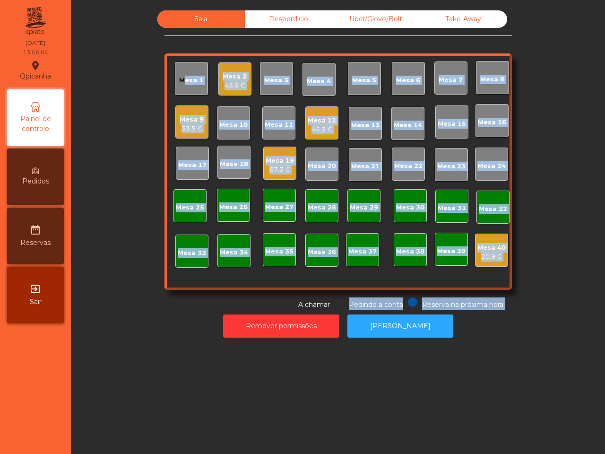
click at [309, 131] on div "45.9 €" at bounding box center [322, 129] width 28 height 9
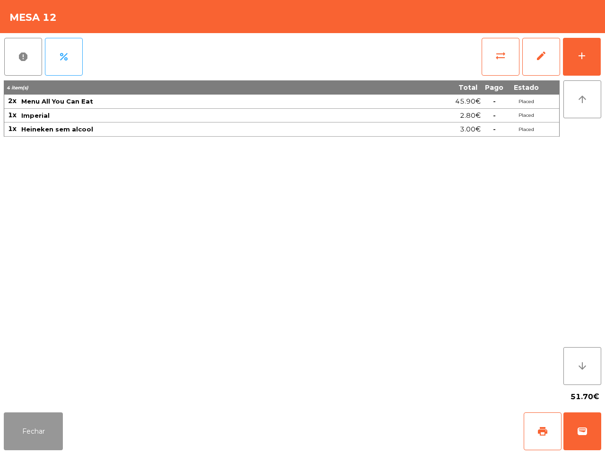
drag, startPoint x: 38, startPoint y: 428, endPoint x: 121, endPoint y: 418, distance: 83.3
click at [43, 429] on button "Fechar" at bounding box center [33, 431] width 59 height 38
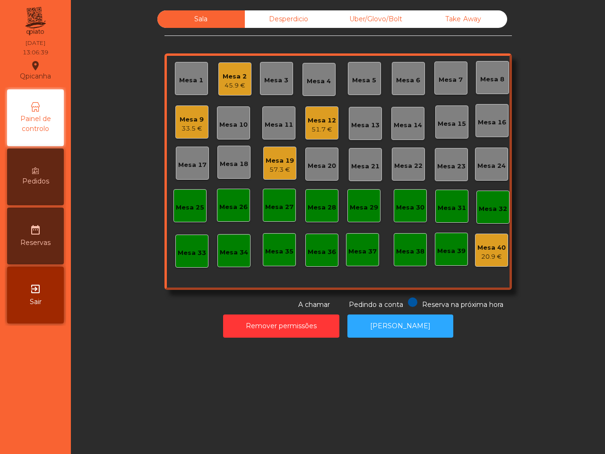
click at [152, 364] on div "Sala Desperdicio Uber/Glovo/Bolt Take Away Mesa 1 Mesa 2 45.9 € Mesa 3 Mesa 4 M…" at bounding box center [338, 227] width 534 height 454
click at [197, 291] on div "Sala Desperdicio Uber/Glovo/Bolt Take Away Mesa 1 Mesa 2 47.2 € Mesa 3 52.9 € M…" at bounding box center [338, 176] width 523 height 332
click at [228, 74] on div "Mesa 2" at bounding box center [235, 76] width 24 height 9
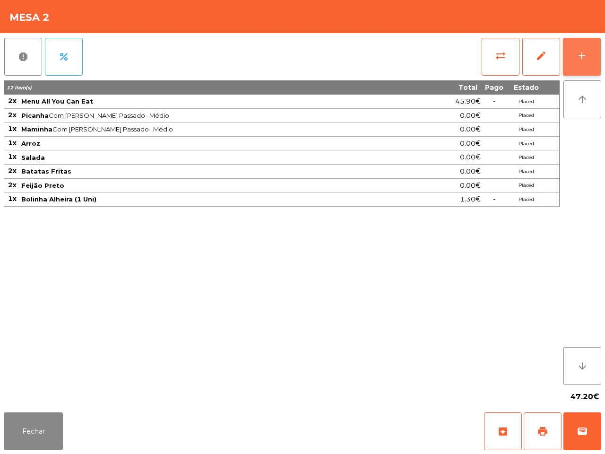
click at [577, 55] on div "add" at bounding box center [581, 55] width 11 height 11
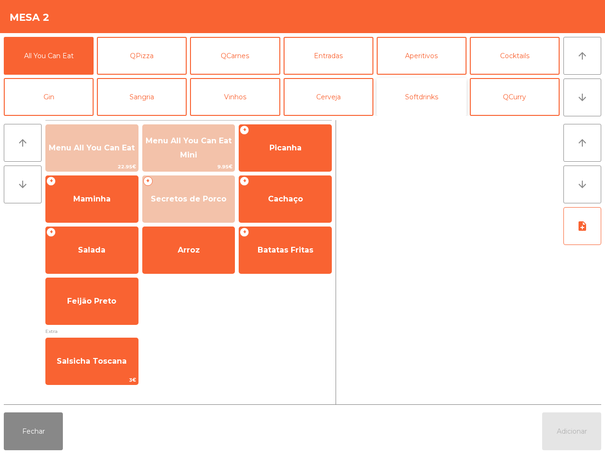
click at [410, 99] on button "Softdrinks" at bounding box center [422, 97] width 90 height 38
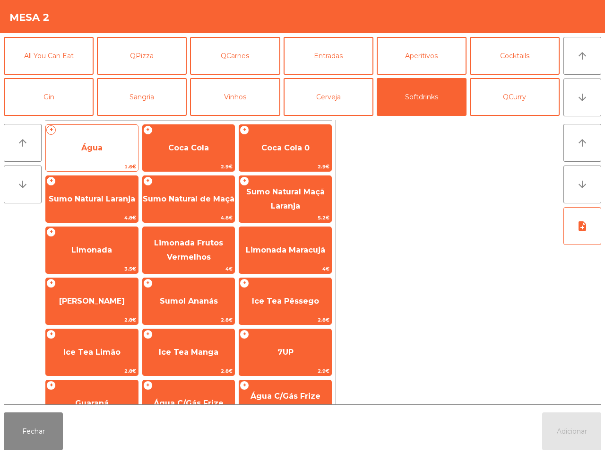
click at [114, 145] on span "Água" at bounding box center [92, 148] width 92 height 26
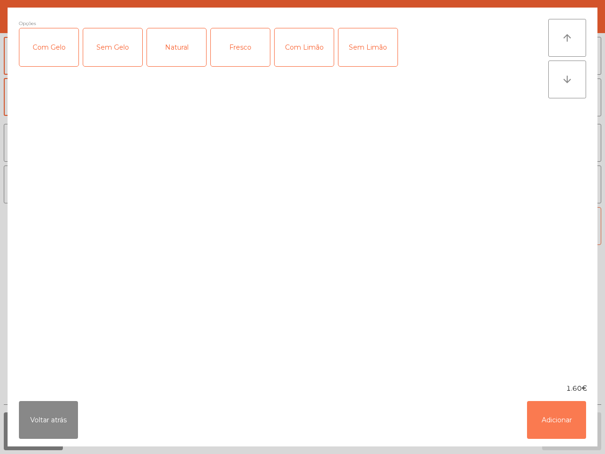
click at [540, 414] on button "Adicionar" at bounding box center [556, 420] width 59 height 38
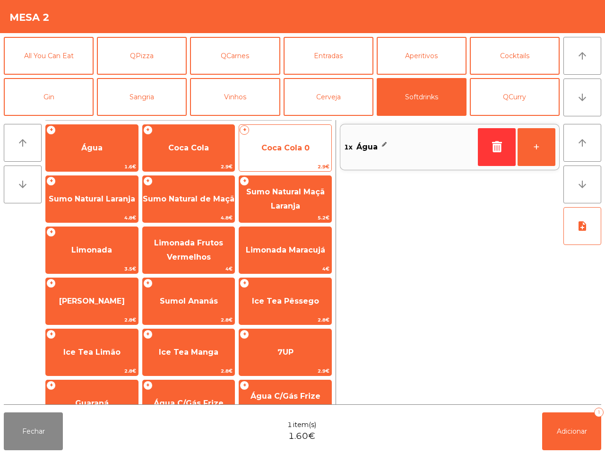
click at [292, 147] on span "Coca Cola 0" at bounding box center [285, 147] width 48 height 9
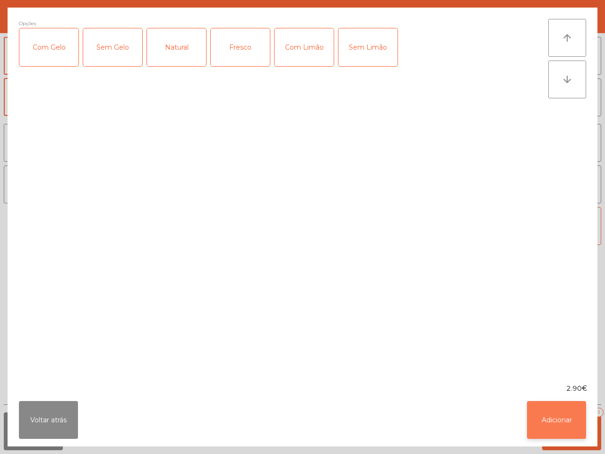
click at [566, 420] on button "Adicionar" at bounding box center [556, 420] width 59 height 38
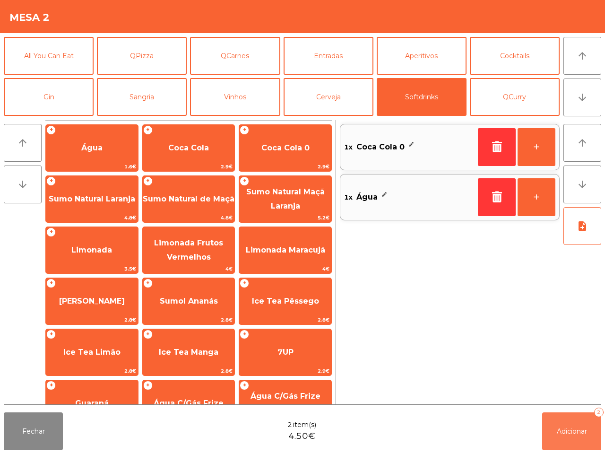
click at [566, 420] on button "Adicionar 2" at bounding box center [571, 431] width 59 height 38
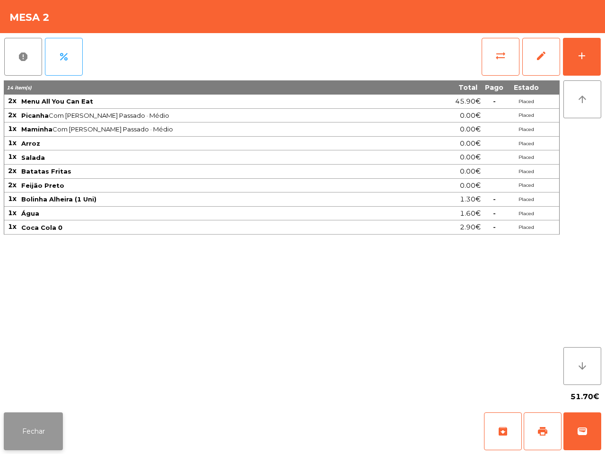
click at [50, 429] on button "Fechar" at bounding box center [33, 431] width 59 height 38
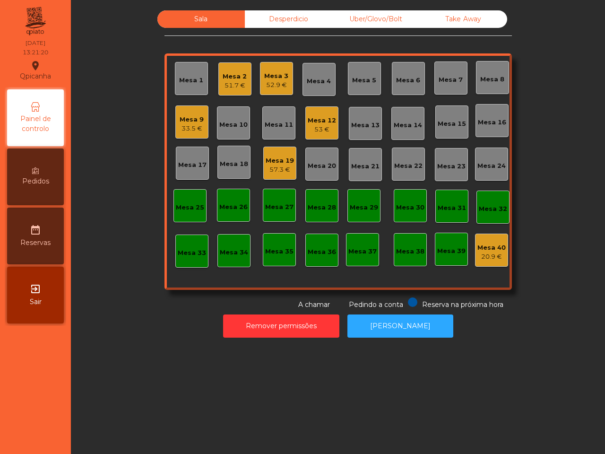
click at [268, 69] on div "Mesa 3 52.9 €" at bounding box center [276, 79] width 24 height 22
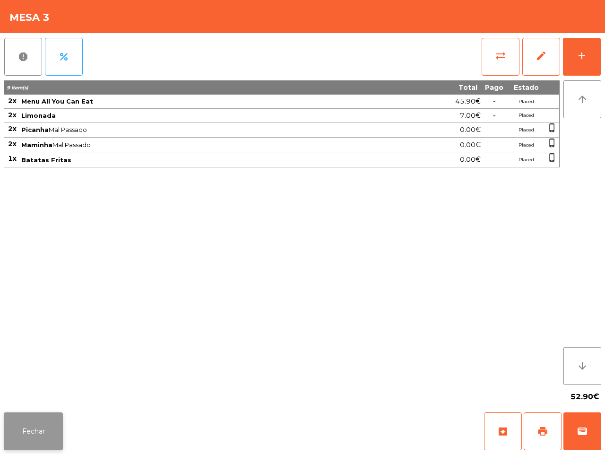
click at [33, 428] on button "Fechar" at bounding box center [33, 431] width 59 height 38
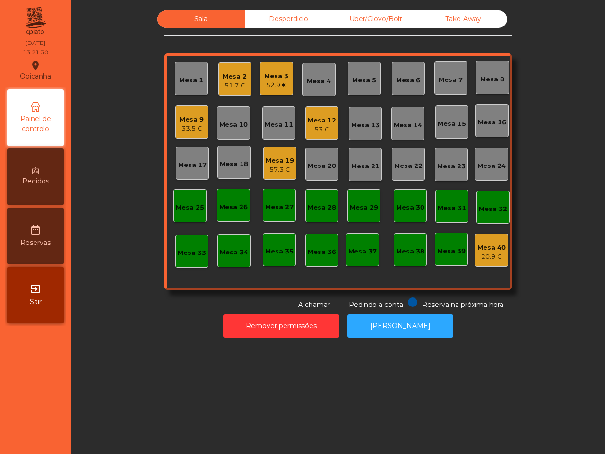
click at [272, 158] on div "Mesa 19" at bounding box center [280, 160] width 28 height 9
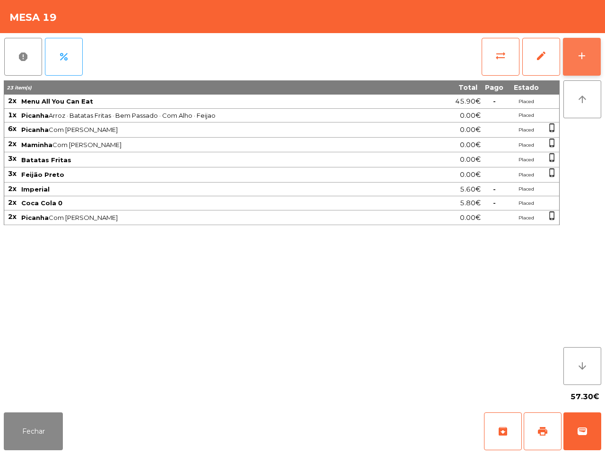
click at [586, 60] on div "add" at bounding box center [581, 55] width 11 height 11
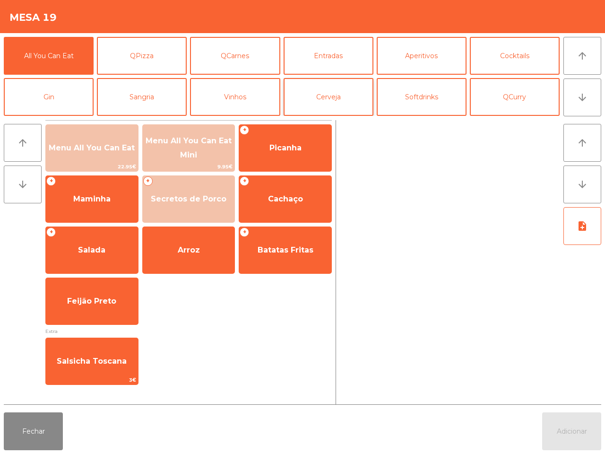
scroll to position [59, 0]
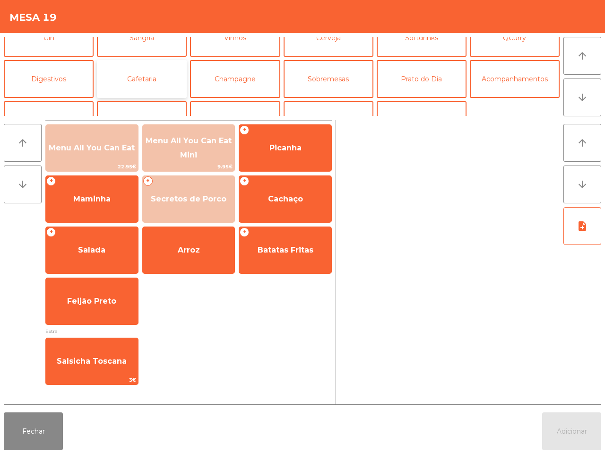
click at [161, 81] on button "Cafetaria" at bounding box center [142, 79] width 90 height 38
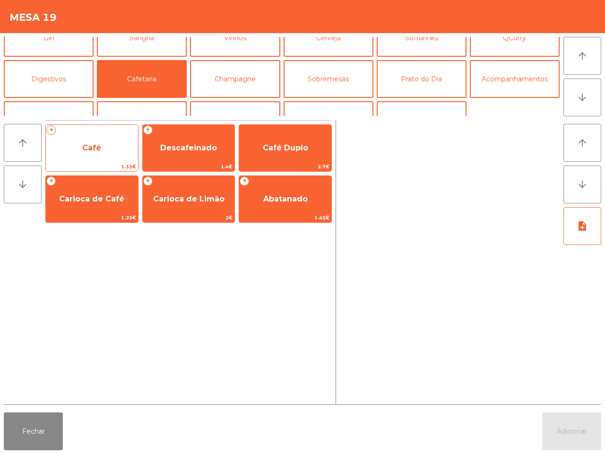
click at [98, 143] on span "Café" at bounding box center [91, 147] width 19 height 9
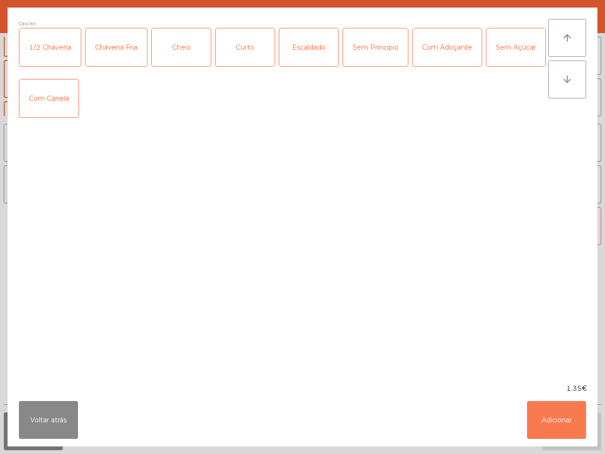
drag, startPoint x: 568, startPoint y: 417, endPoint x: 513, endPoint y: 394, distance: 59.7
click at [567, 417] on button "Adicionar" at bounding box center [556, 420] width 59 height 38
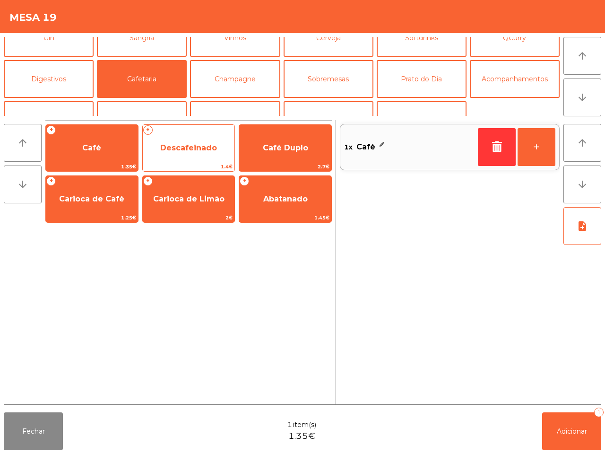
click at [213, 157] on span "Descafeinado" at bounding box center [189, 148] width 92 height 26
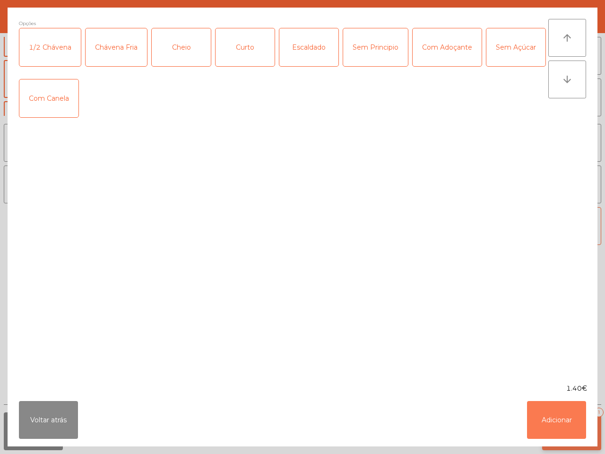
click at [546, 414] on button "Adicionar" at bounding box center [556, 420] width 59 height 38
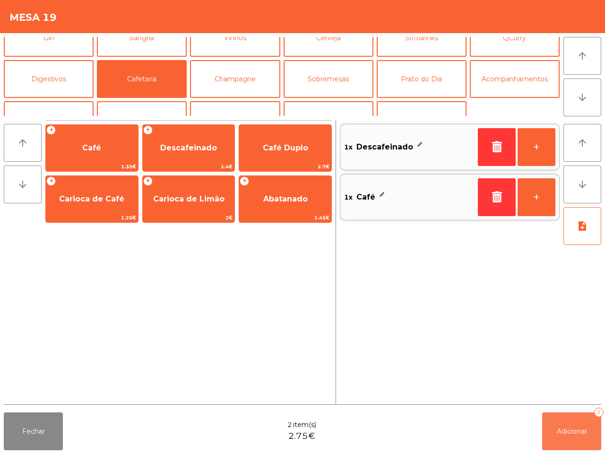
drag, startPoint x: 580, startPoint y: 429, endPoint x: 565, endPoint y: 416, distance: 19.5
click at [581, 429] on span "Adicionar" at bounding box center [572, 431] width 30 height 9
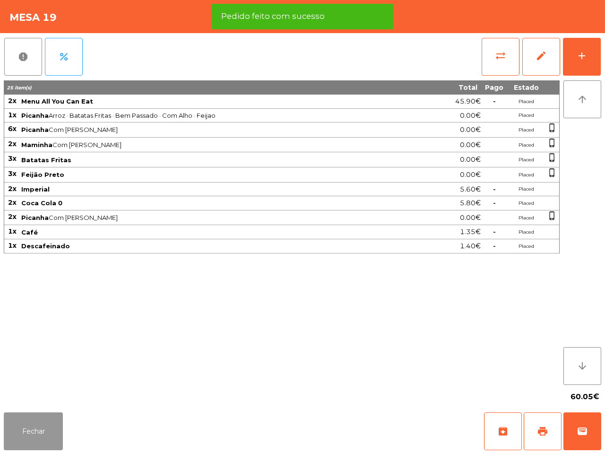
drag, startPoint x: 39, startPoint y: 417, endPoint x: 51, endPoint y: 409, distance: 14.6
click at [43, 419] on button "Fechar" at bounding box center [33, 431] width 59 height 38
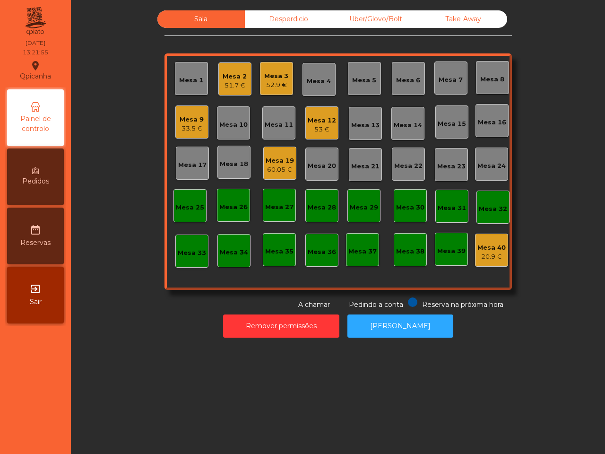
click at [175, 127] on div "Mesa 9 33.5 €" at bounding box center [191, 121] width 33 height 33
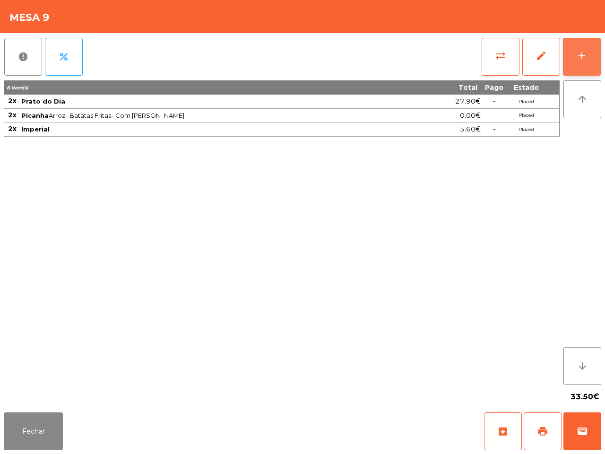
click at [579, 53] on div "add" at bounding box center [581, 55] width 11 height 11
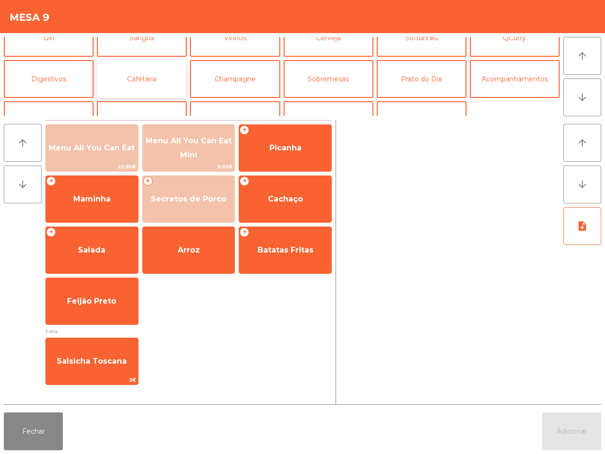
click at [142, 76] on button "Cafetaria" at bounding box center [142, 79] width 90 height 38
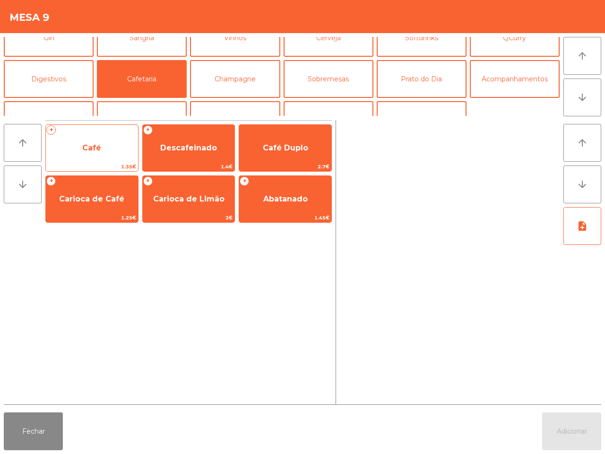
click at [98, 133] on div "+ Café 1.35€" at bounding box center [91, 147] width 93 height 47
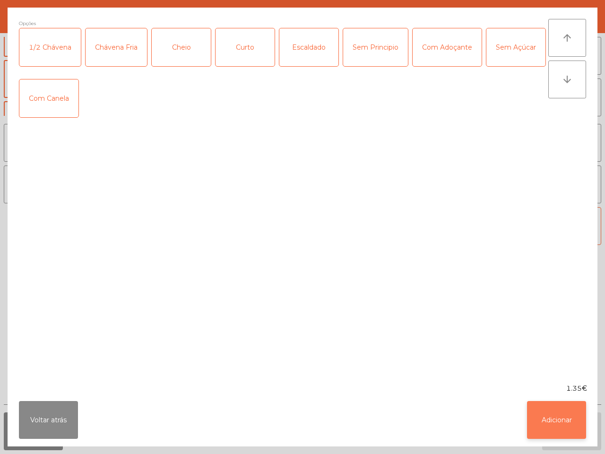
click at [556, 404] on button "Adicionar" at bounding box center [556, 420] width 59 height 38
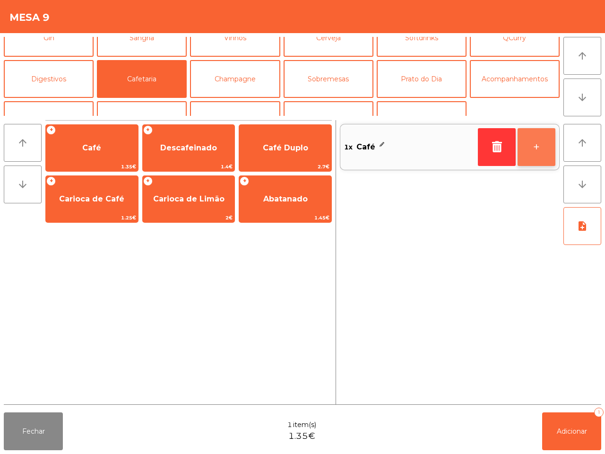
click at [538, 153] on button "+" at bounding box center [536, 147] width 38 height 38
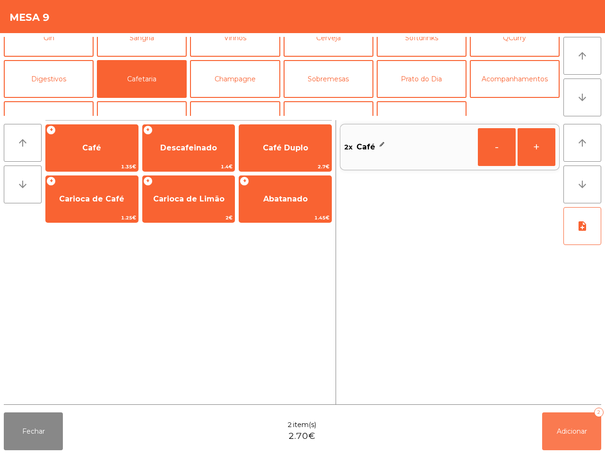
click at [568, 436] on button "Adicionar 2" at bounding box center [571, 431] width 59 height 38
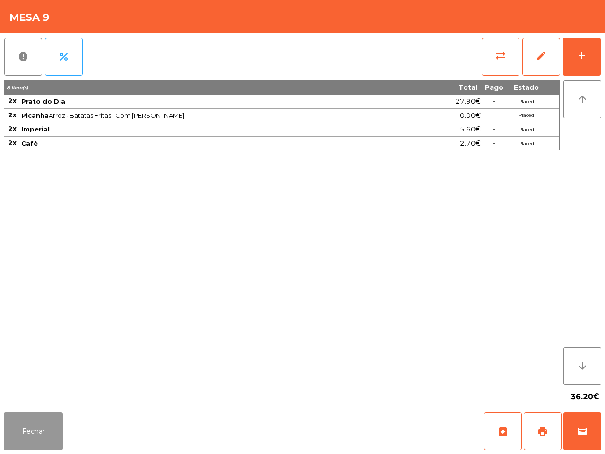
click at [22, 431] on button "Fechar" at bounding box center [33, 431] width 59 height 38
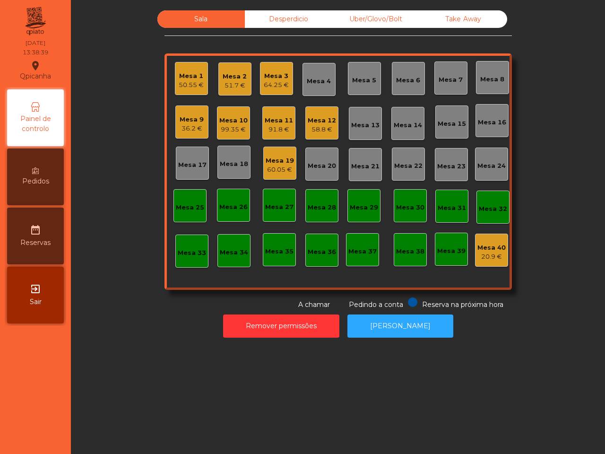
click at [282, 163] on div "Mesa 19" at bounding box center [280, 160] width 28 height 9
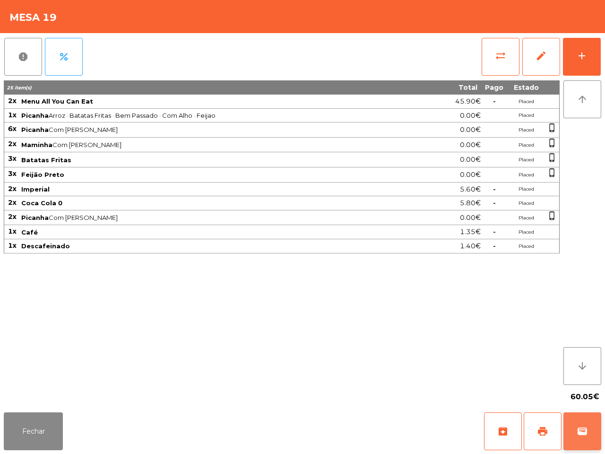
click at [583, 432] on span "wallet" at bounding box center [581, 430] width 11 height 11
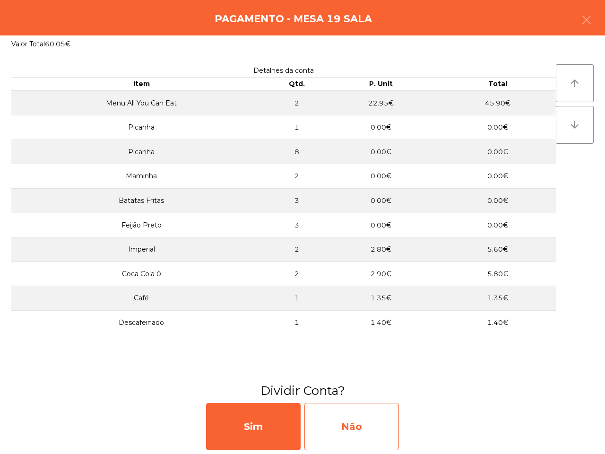
click at [365, 428] on div "Não" at bounding box center [351, 426] width 94 height 47
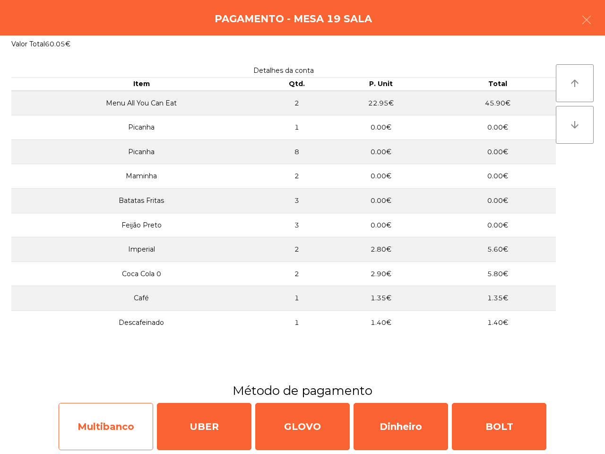
click at [74, 417] on div "Multibanco" at bounding box center [106, 426] width 94 height 47
select select "**"
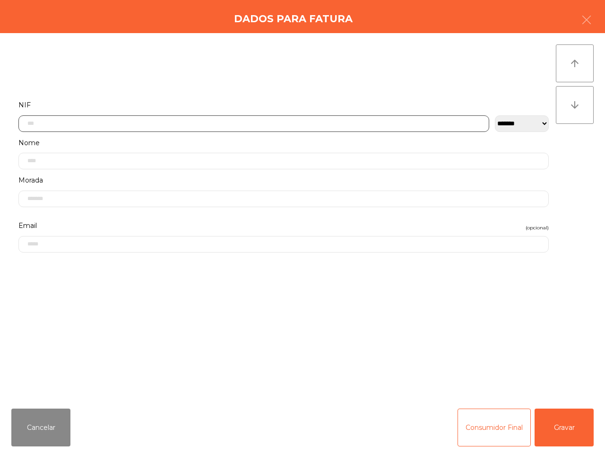
click at [117, 124] on input "text" at bounding box center [253, 123] width 471 height 17
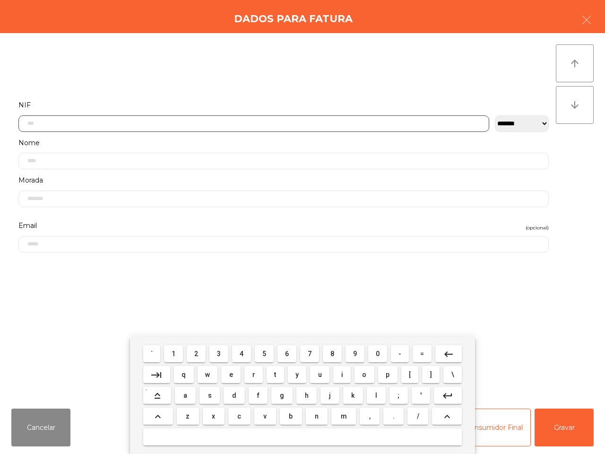
scroll to position [53, 0]
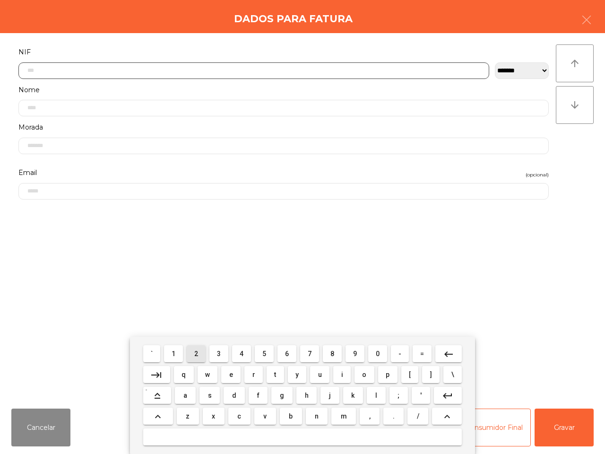
drag, startPoint x: 195, startPoint y: 353, endPoint x: 203, endPoint y: 353, distance: 8.5
click at [197, 353] on button "2" at bounding box center [196, 353] width 19 height 17
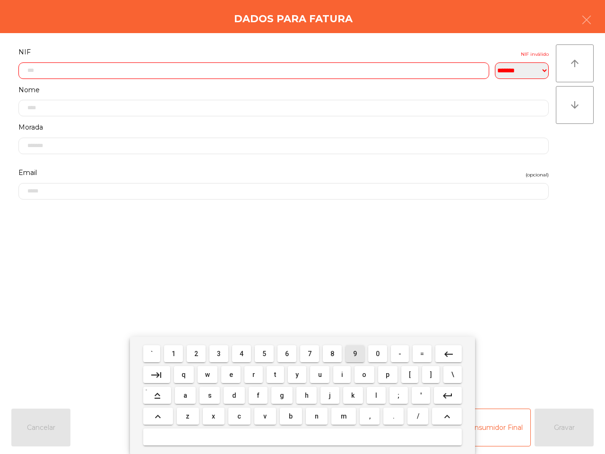
click at [350, 355] on button "9" at bounding box center [354, 353] width 19 height 17
click at [194, 352] on button "2" at bounding box center [196, 353] width 19 height 17
click at [264, 350] on span "5" at bounding box center [264, 354] width 4 height 8
click at [378, 355] on span "0" at bounding box center [378, 354] width 4 height 8
click at [175, 351] on span "1" at bounding box center [174, 354] width 4 height 8
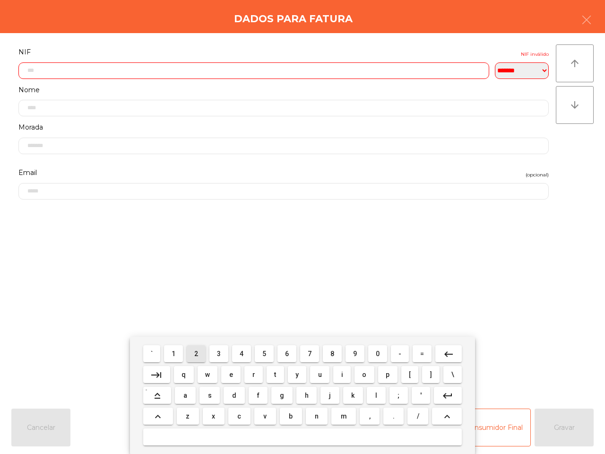
click at [195, 352] on button "2" at bounding box center [196, 353] width 19 height 17
click at [333, 352] on span "8" at bounding box center [332, 354] width 4 height 8
click at [265, 355] on span "5" at bounding box center [264, 354] width 4 height 8
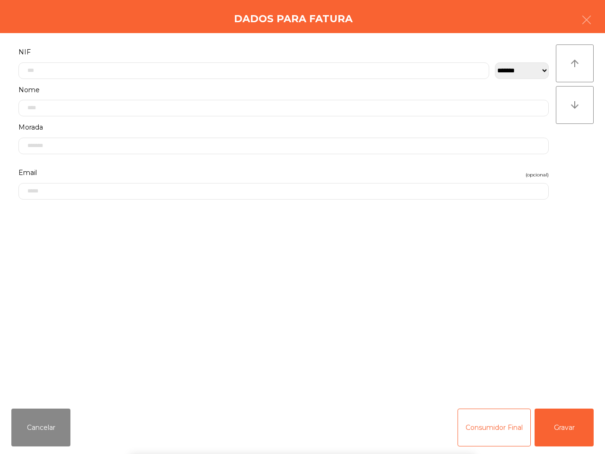
click at [570, 423] on div "` 1 2 3 4 5 6 7 8 9 0 - = keyboard_backspace keyboard_tab q w e r t y u i o p […" at bounding box center [302, 394] width 605 height 117
click at [569, 423] on button "Gravar" at bounding box center [563, 427] width 59 height 38
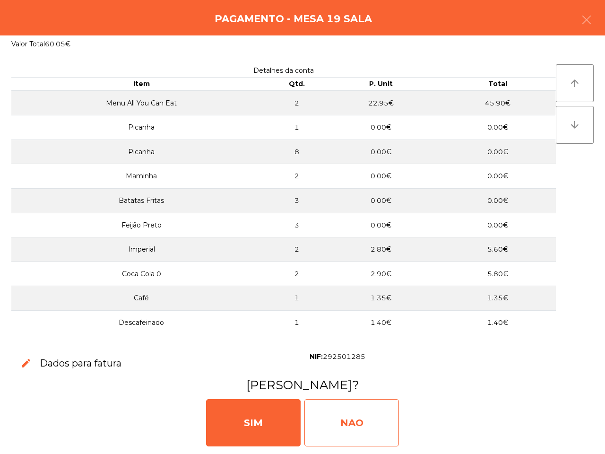
click at [378, 423] on div "NAO" at bounding box center [351, 422] width 94 height 47
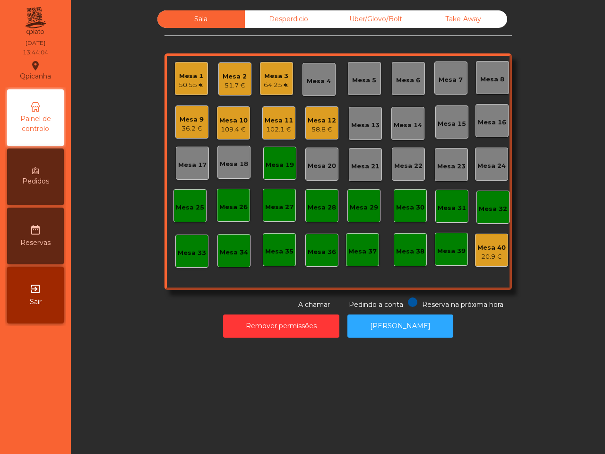
click at [189, 122] on div "Mesa 9" at bounding box center [192, 119] width 24 height 9
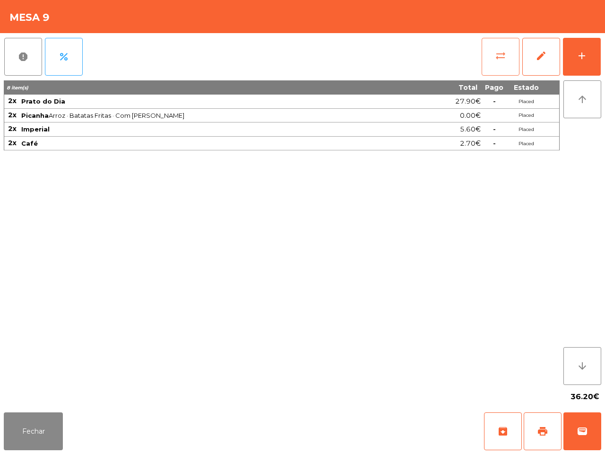
click at [495, 43] on button "sync_alt" at bounding box center [500, 57] width 38 height 38
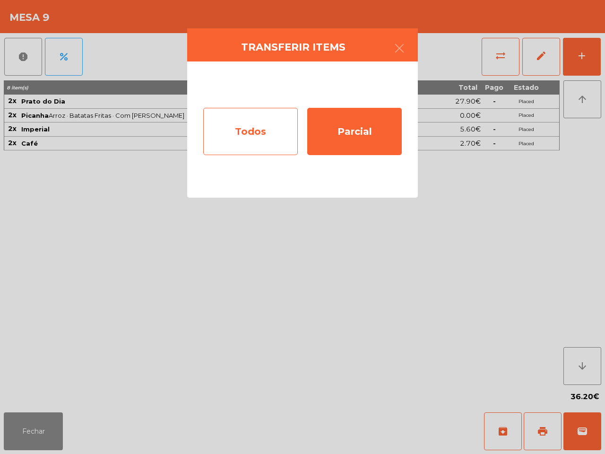
click at [259, 130] on div "Todos" at bounding box center [250, 131] width 94 height 47
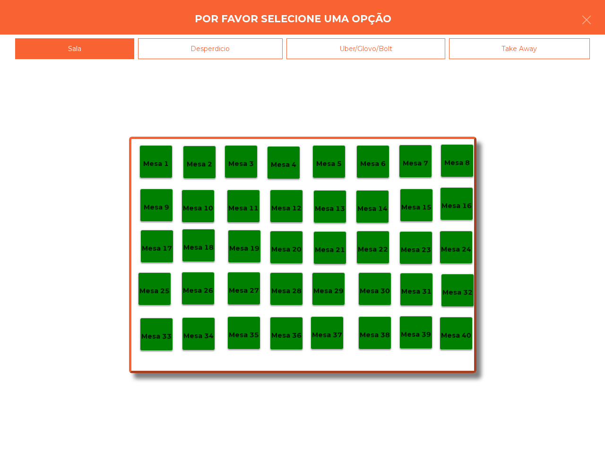
click at [457, 334] on p "Mesa 40" at bounding box center [456, 335] width 30 height 11
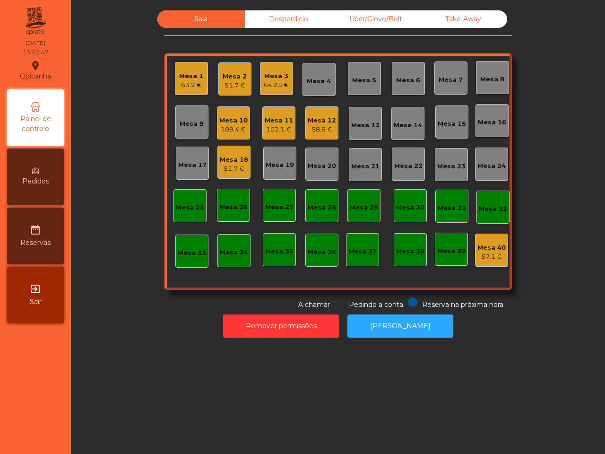
drag, startPoint x: 415, startPoint y: 233, endPoint x: 394, endPoint y: 202, distance: 37.4
click at [406, 219] on div "Mesa 1 63.2 € Mesa 2 51.7 € Mesa 3 64.25 € Mesa 4 Mesa 5 Mesa 6 Mesa 7 Mesa 8 M…" at bounding box center [337, 171] width 347 height 236
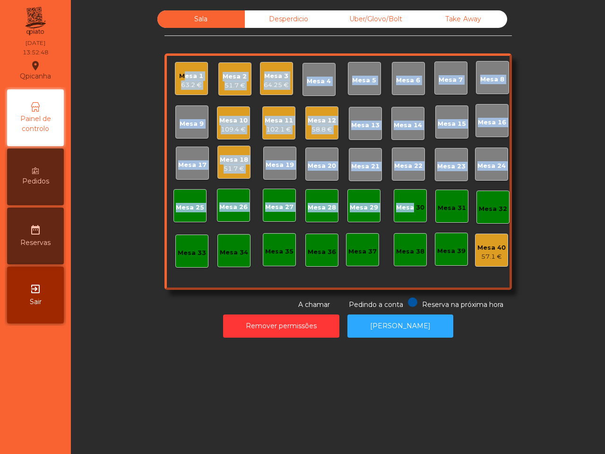
click at [219, 124] on div "Mesa 10" at bounding box center [233, 120] width 28 height 9
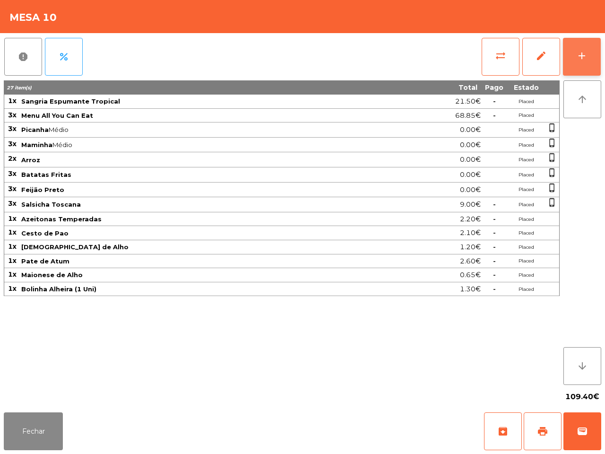
click at [579, 49] on button "add" at bounding box center [582, 57] width 38 height 38
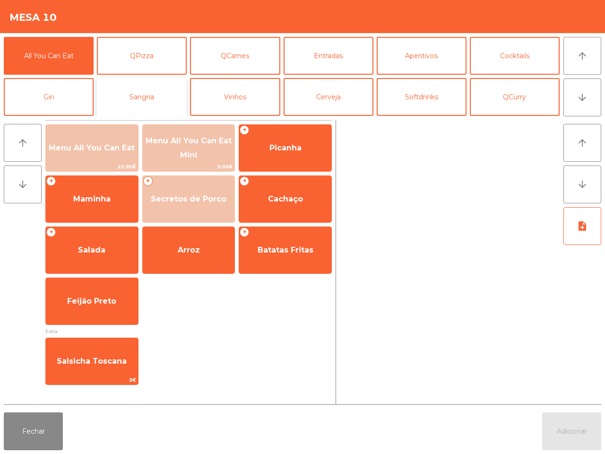
click at [141, 95] on button "Sangria" at bounding box center [142, 97] width 90 height 38
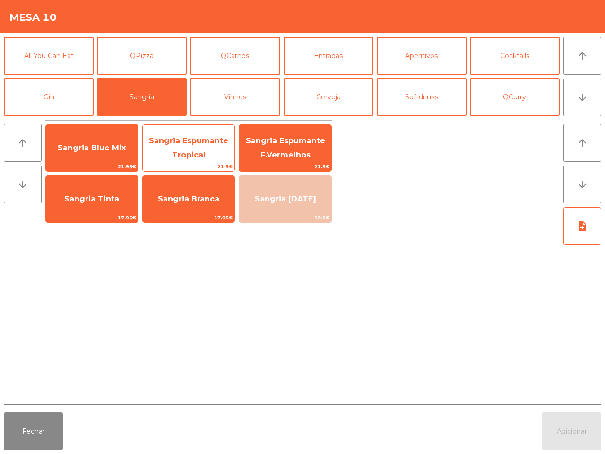
click at [188, 144] on span "Sangria Espumante Tropical" at bounding box center [188, 147] width 79 height 23
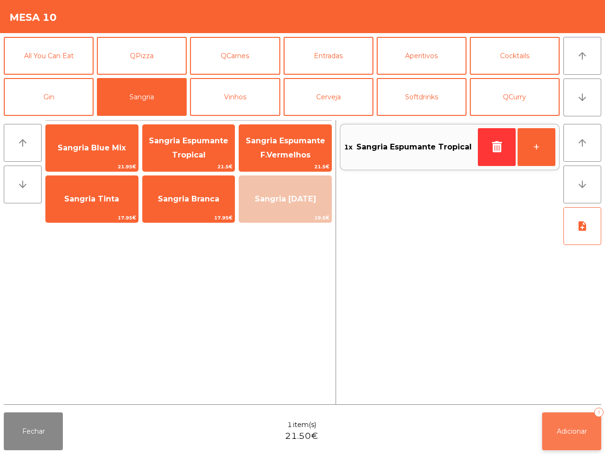
click at [567, 435] on span "Adicionar" at bounding box center [572, 431] width 30 height 9
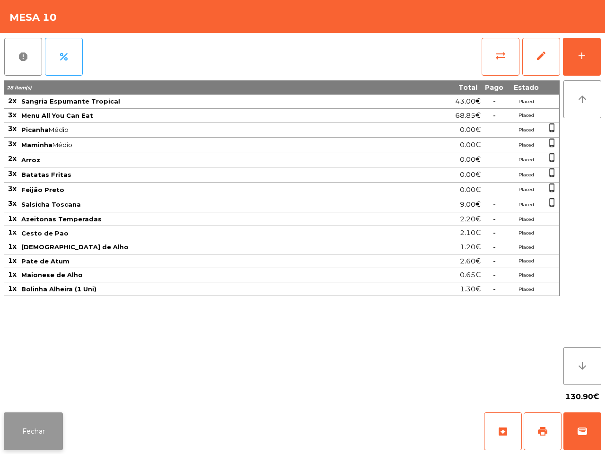
click at [45, 435] on button "Fechar" at bounding box center [33, 431] width 59 height 38
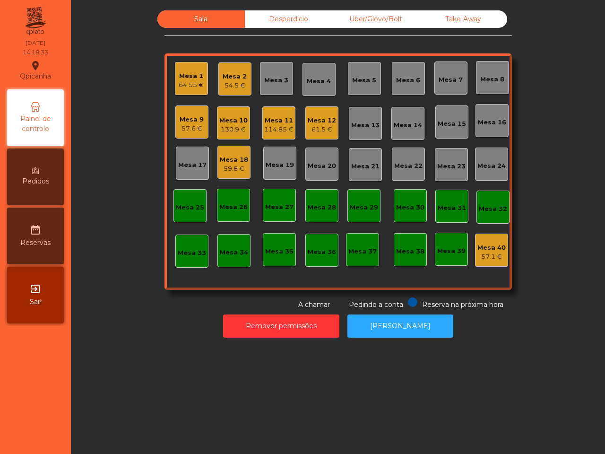
click at [264, 119] on div "Mesa 11" at bounding box center [278, 120] width 29 height 9
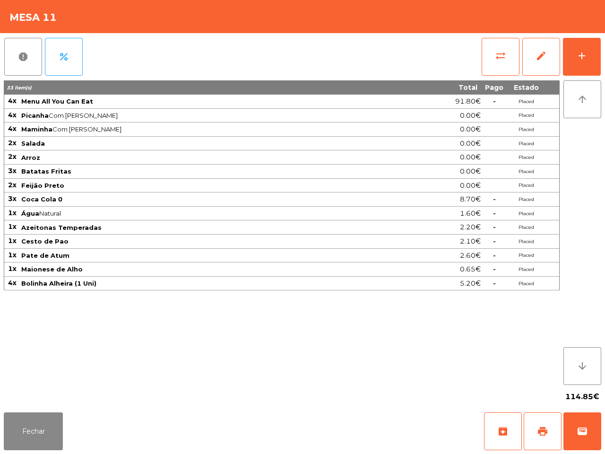
click at [281, 133] on td "Maminha Com Alho · Médio" at bounding box center [203, 129] width 366 height 14
click at [582, 51] on div "add" at bounding box center [581, 55] width 11 height 11
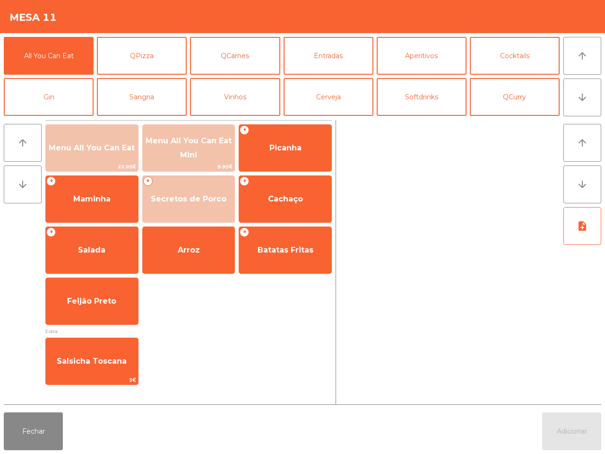
scroll to position [59, 0]
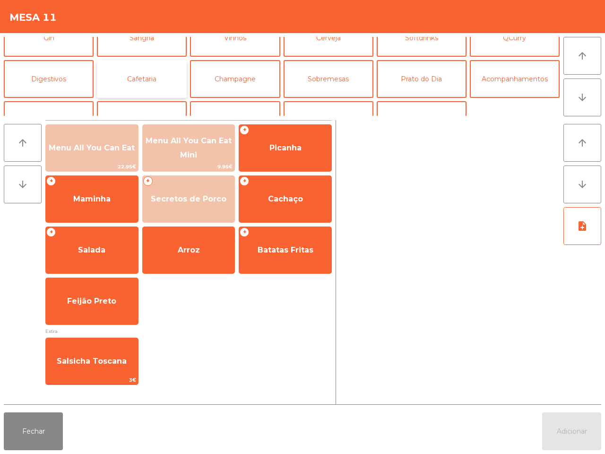
click at [153, 86] on button "Cafetaria" at bounding box center [142, 79] width 90 height 38
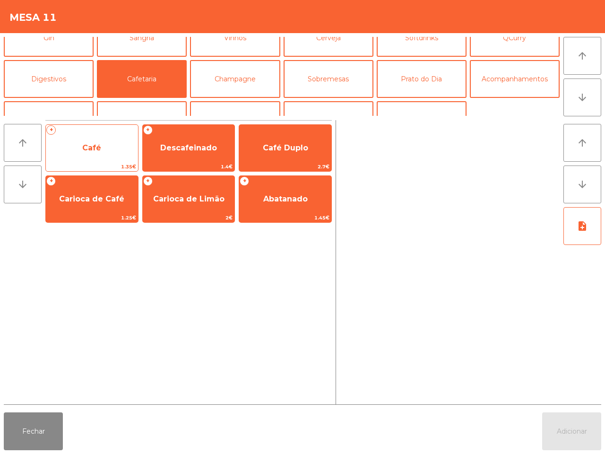
click at [102, 159] on span "Café" at bounding box center [92, 148] width 92 height 26
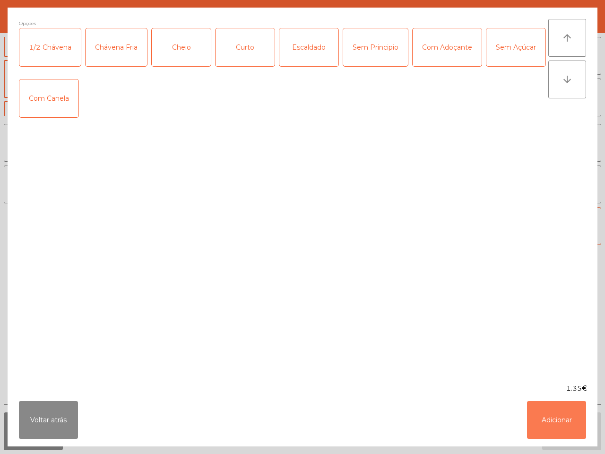
click at [560, 419] on button "Adicionar" at bounding box center [556, 420] width 59 height 38
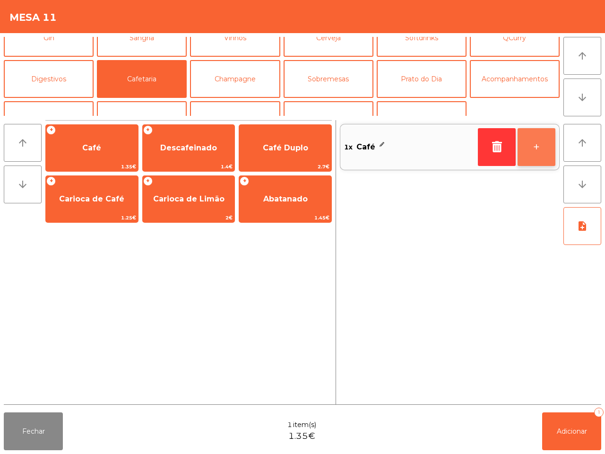
click at [531, 147] on button "+" at bounding box center [536, 147] width 38 height 38
click at [531, 148] on button "+" at bounding box center [536, 147] width 38 height 38
click at [531, 149] on button "+" at bounding box center [536, 147] width 38 height 38
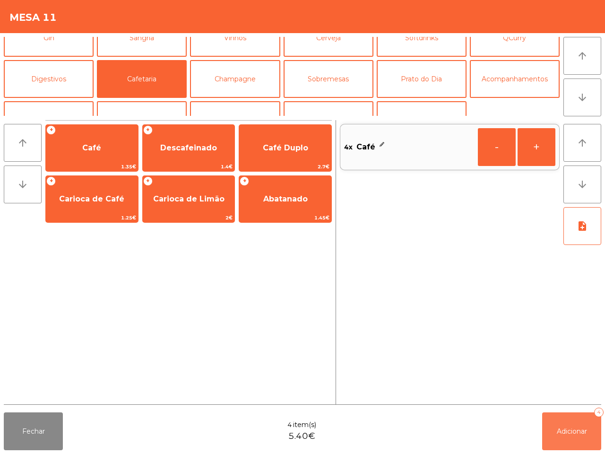
click at [576, 424] on button "Adicionar 4" at bounding box center [571, 431] width 59 height 38
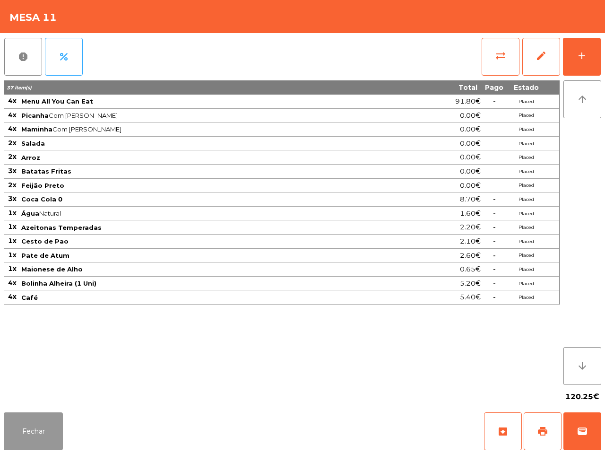
click at [31, 424] on button "Fechar" at bounding box center [33, 431] width 59 height 38
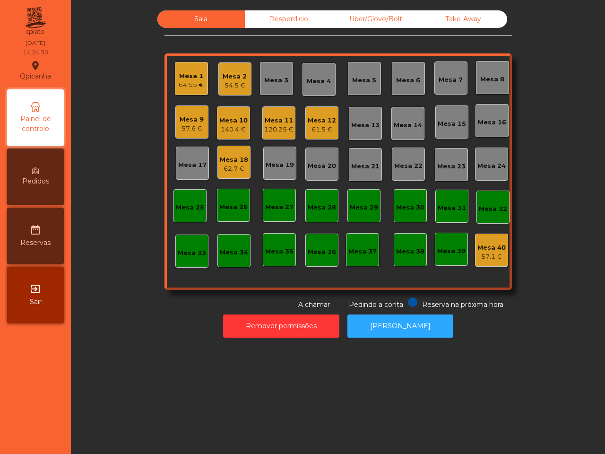
click at [279, 128] on div "120.25 €" at bounding box center [278, 129] width 29 height 9
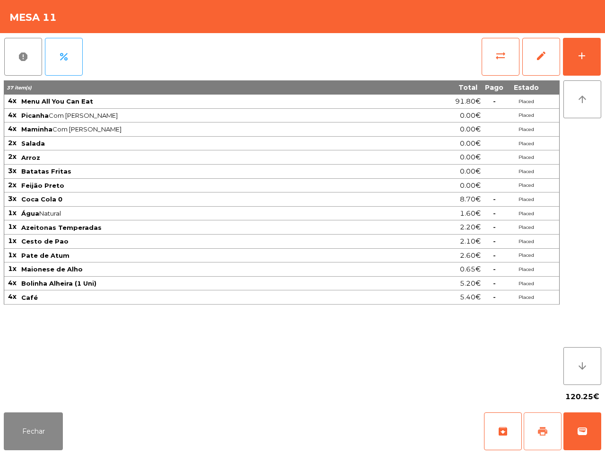
click at [546, 432] on span "print" at bounding box center [542, 430] width 11 height 11
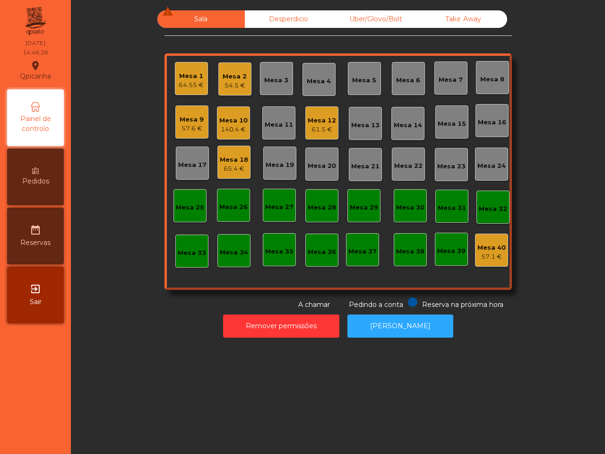
click at [516, 360] on div "Sala warning Desperdicio Uber/Glovo/Bolt Take Away Mesa 1 64.55 € Mesa 2 54.5 €…" at bounding box center [338, 227] width 534 height 454
drag, startPoint x: 341, startPoint y: 112, endPoint x: 353, endPoint y: 163, distance: 53.1
click at [334, 116] on div "Mesa 1 64.55 € Mesa 2 54.5 € Mesa 3 Mesa 4 Mesa 5 Mesa 6 Mesa 7 Mesa 8 Mesa 9 5…" at bounding box center [337, 171] width 347 height 236
click at [225, 119] on div "Mesa 10" at bounding box center [233, 120] width 28 height 9
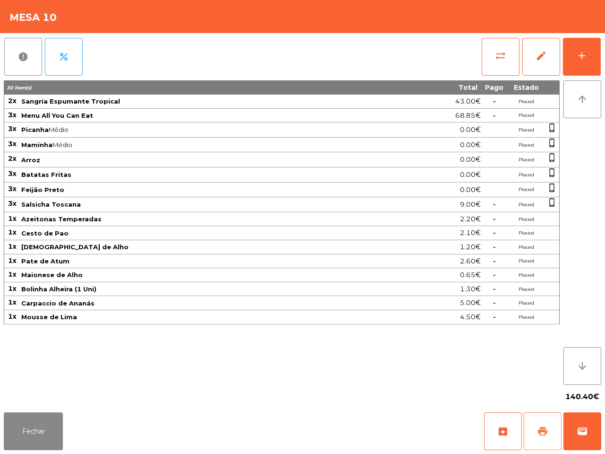
click at [550, 424] on button "print" at bounding box center [542, 431] width 38 height 38
click at [489, 53] on button "sync_alt" at bounding box center [500, 57] width 38 height 38
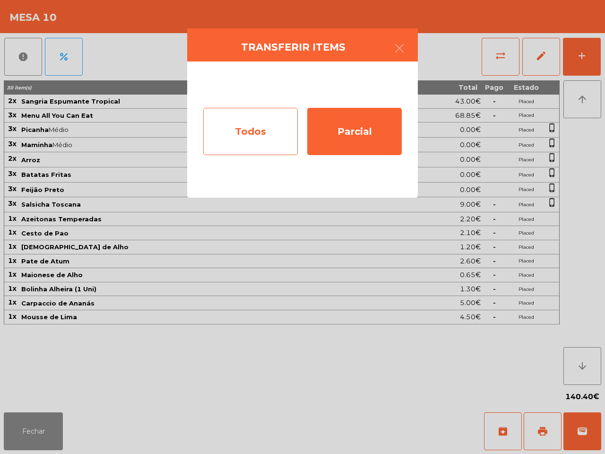
click at [253, 136] on div "Todos" at bounding box center [250, 131] width 94 height 47
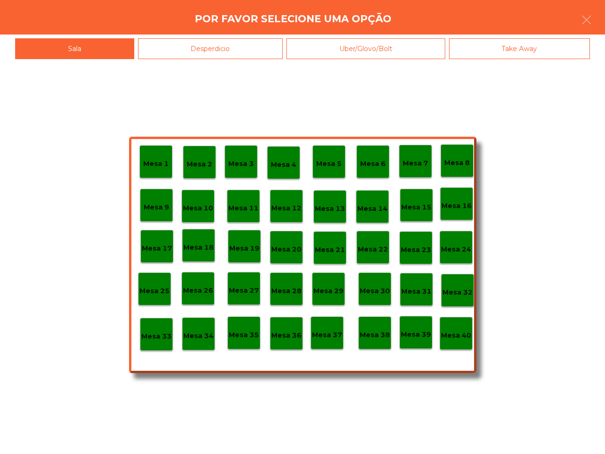
click at [372, 335] on p "Mesa 38" at bounding box center [375, 334] width 30 height 11
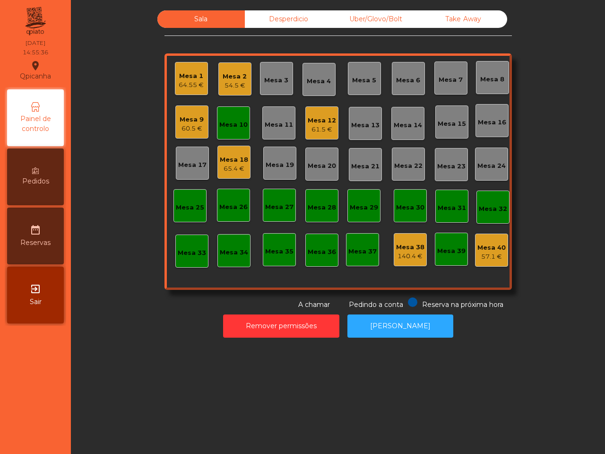
click at [313, 121] on div "Mesa 12" at bounding box center [322, 120] width 28 height 9
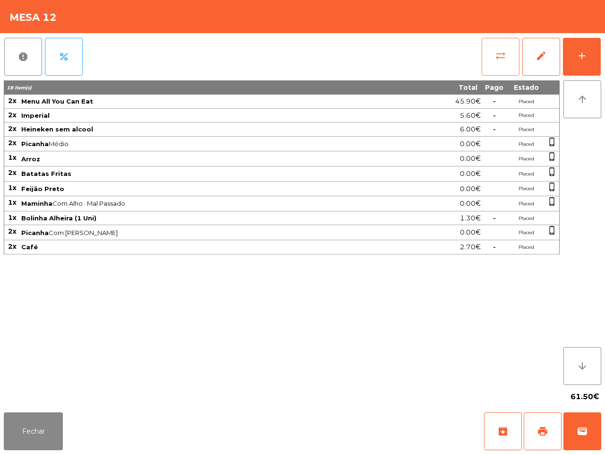
click at [494, 53] on button "sync_alt" at bounding box center [500, 57] width 38 height 38
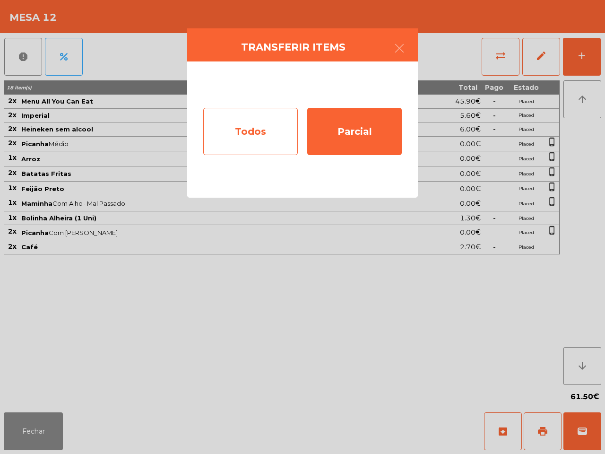
click at [276, 133] on div "Todos" at bounding box center [250, 131] width 94 height 47
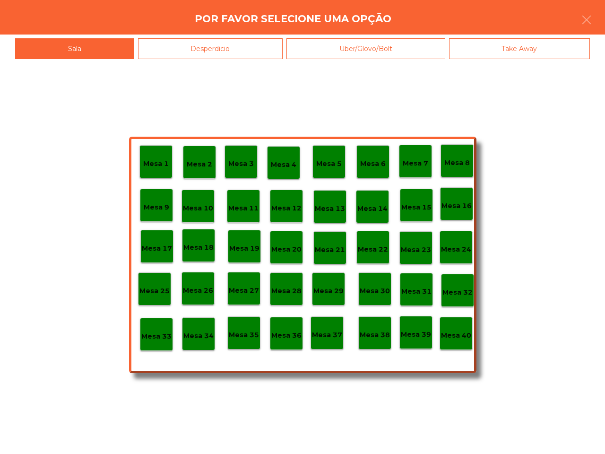
click at [455, 335] on p "Mesa 40" at bounding box center [456, 335] width 30 height 11
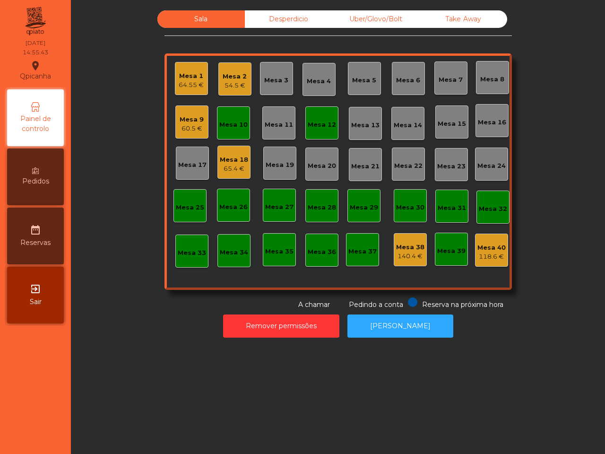
click at [224, 159] on div "Mesa 18" at bounding box center [234, 159] width 28 height 9
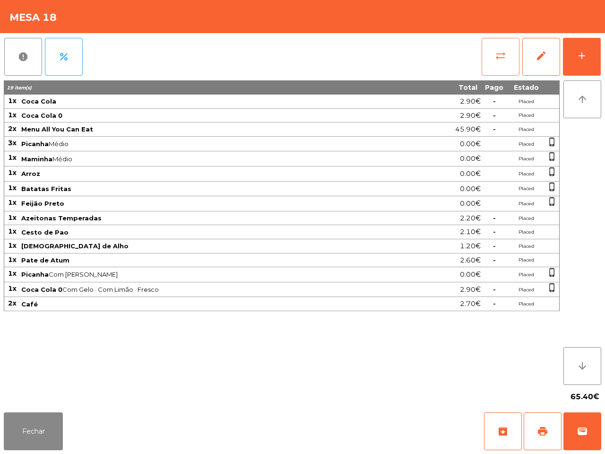
click at [488, 50] on button "sync_alt" at bounding box center [500, 57] width 38 height 38
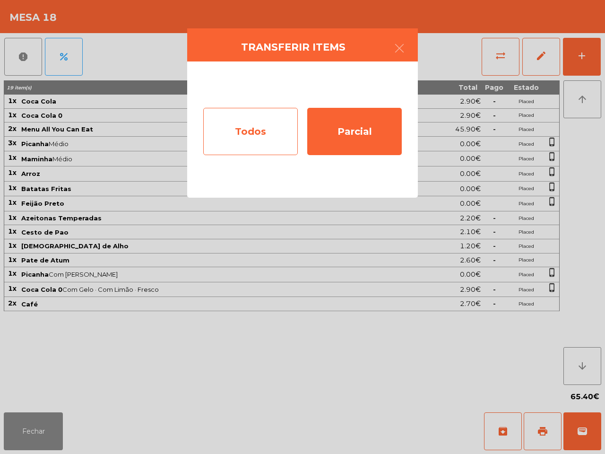
click at [275, 120] on div "Todos" at bounding box center [250, 131] width 94 height 47
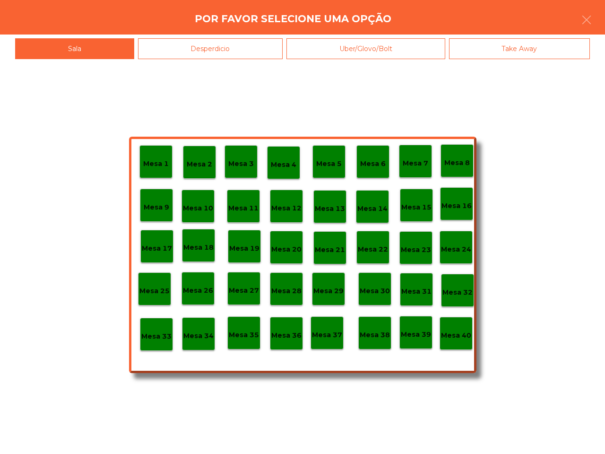
click at [459, 326] on div "Mesa 40" at bounding box center [456, 333] width 30 height 15
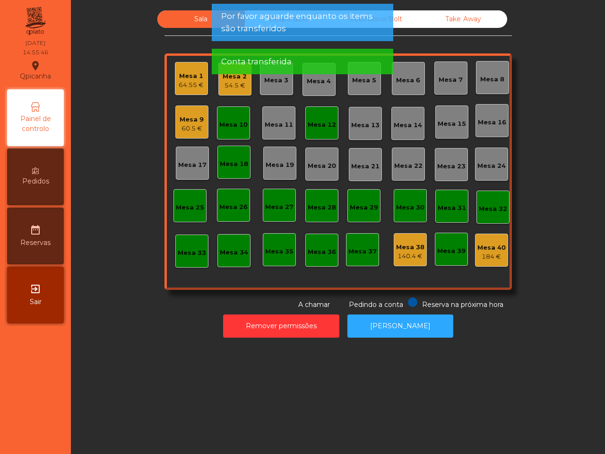
click at [183, 77] on div "Mesa 1" at bounding box center [191, 75] width 25 height 9
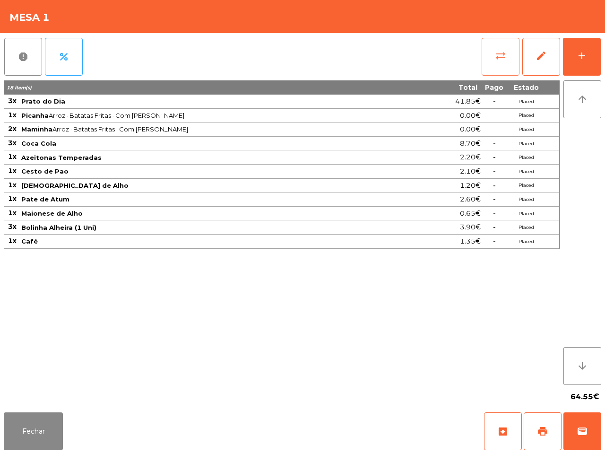
click at [495, 53] on span "sync_alt" at bounding box center [500, 55] width 11 height 11
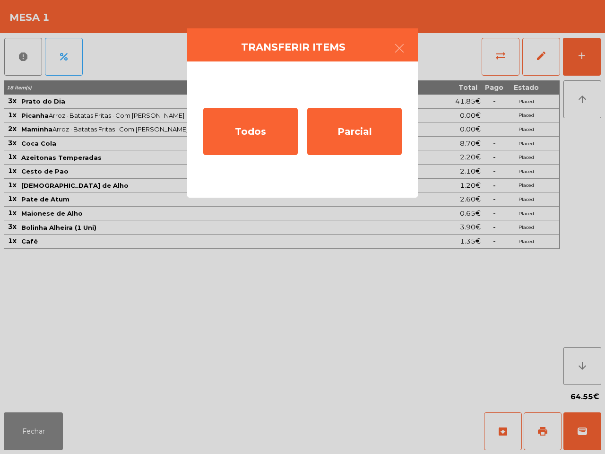
click at [303, 123] on div "Todos Parcial" at bounding box center [302, 129] width 231 height 136
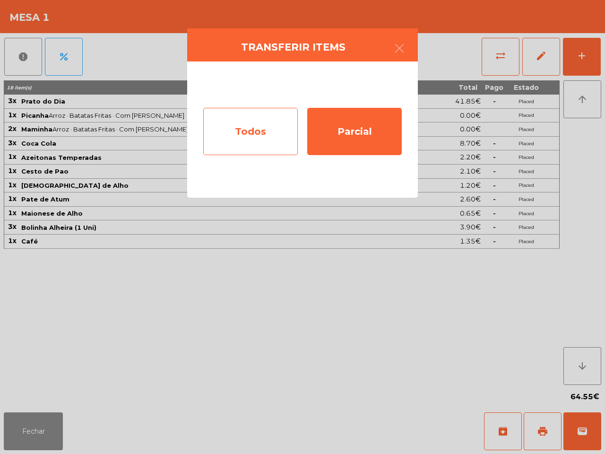
click at [281, 128] on div "Todos" at bounding box center [250, 131] width 94 height 47
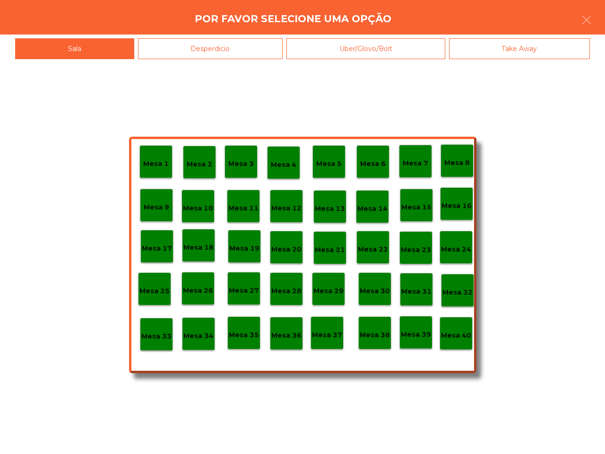
click at [457, 335] on p "Mesa 40" at bounding box center [456, 335] width 30 height 11
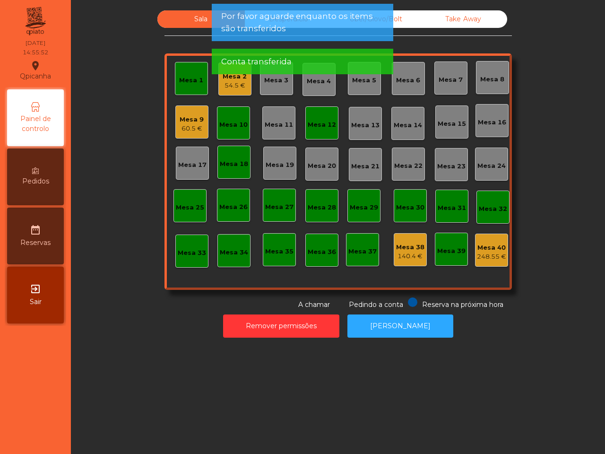
click at [224, 77] on app-alert "Por favor aguarde enquanto os items são transferidos Conta transferida" at bounding box center [302, 43] width 181 height 78
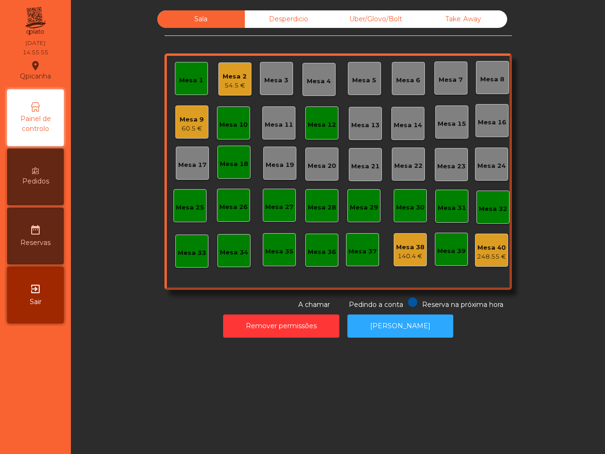
click at [228, 77] on div "Mesa 2" at bounding box center [235, 76] width 24 height 9
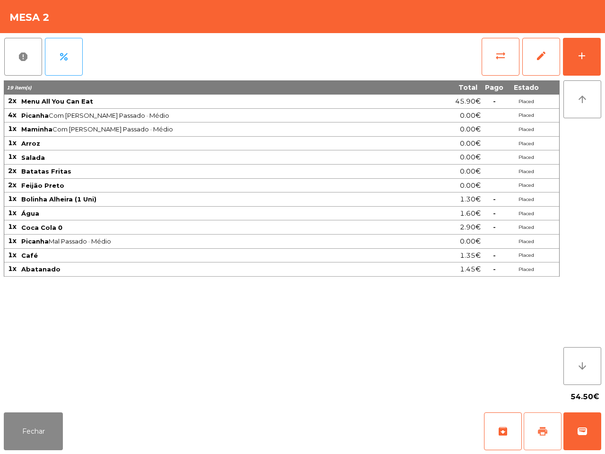
click at [541, 426] on span "print" at bounding box center [542, 430] width 11 height 11
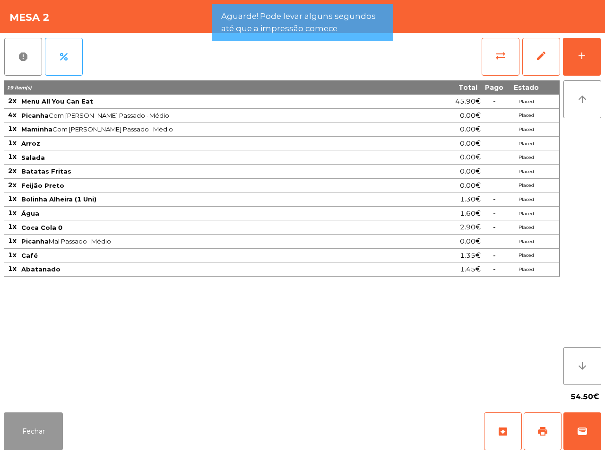
click at [30, 428] on button "Fechar" at bounding box center [33, 431] width 59 height 38
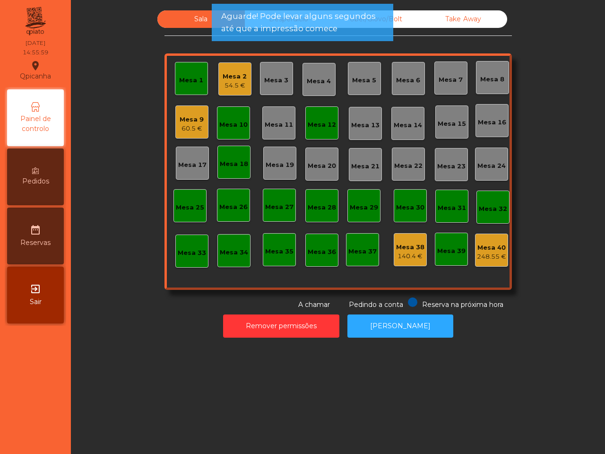
click at [318, 122] on div "Mesa 12" at bounding box center [322, 124] width 28 height 9
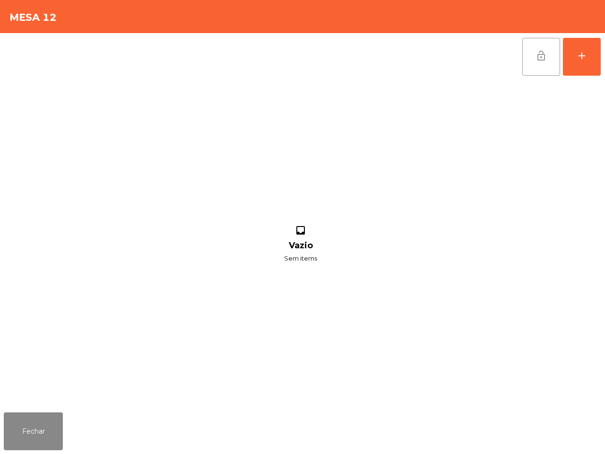
click at [540, 50] on button "lock_open" at bounding box center [541, 57] width 38 height 38
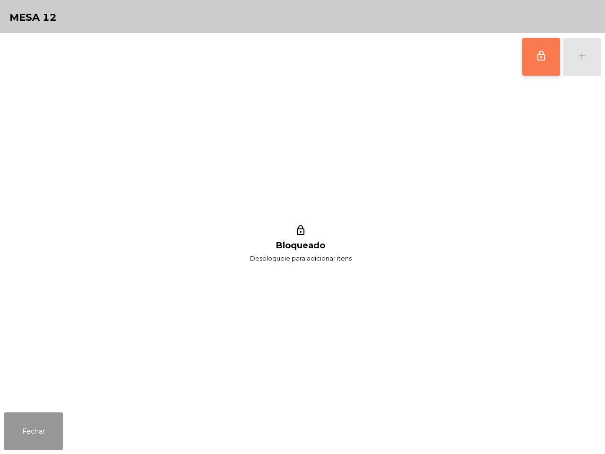
drag, startPoint x: 28, startPoint y: 426, endPoint x: 28, endPoint y: 331, distance: 95.0
click at [29, 420] on button "Fechar" at bounding box center [33, 431] width 59 height 38
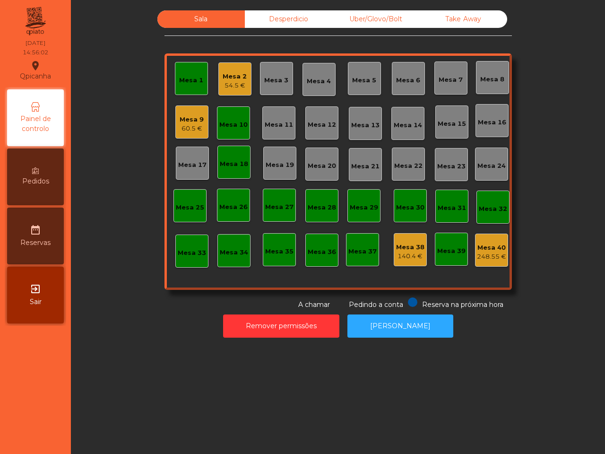
click at [184, 76] on div "Mesa 1" at bounding box center [191, 80] width 24 height 9
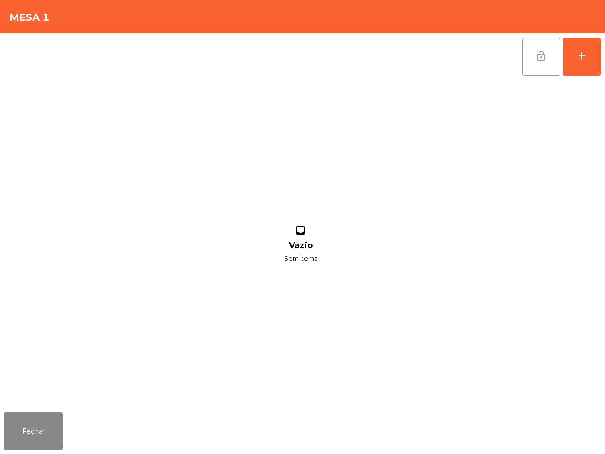
click at [537, 52] on span "lock_open" at bounding box center [540, 55] width 11 height 11
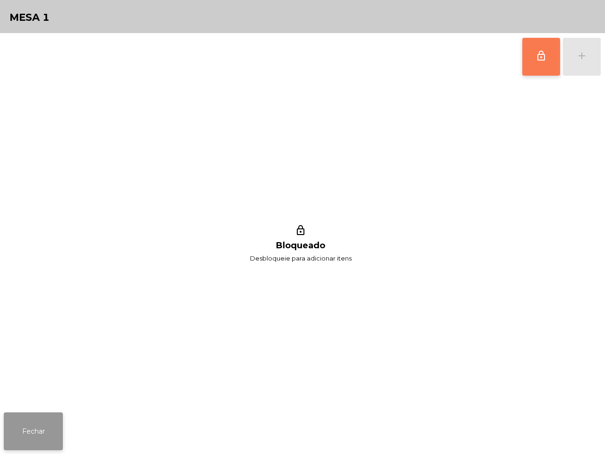
click at [24, 443] on button "Fechar" at bounding box center [33, 431] width 59 height 38
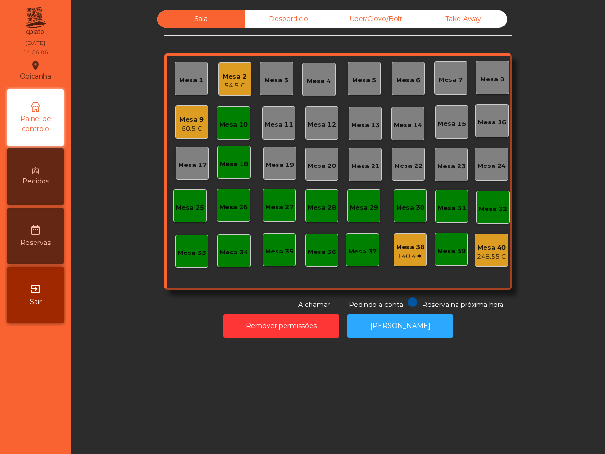
click at [230, 119] on div "Mesa 10" at bounding box center [233, 122] width 28 height 13
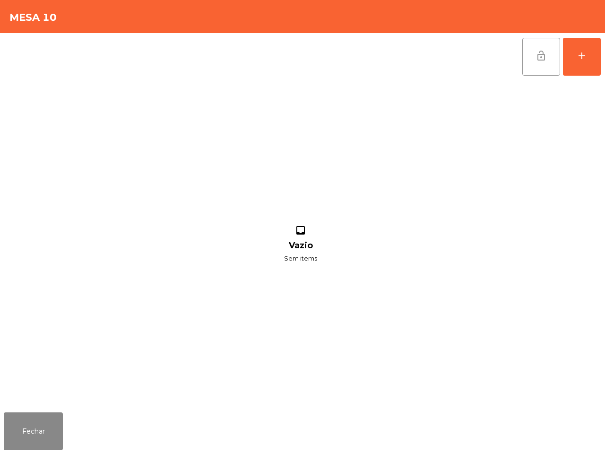
click at [541, 51] on span "lock_open" at bounding box center [540, 55] width 11 height 11
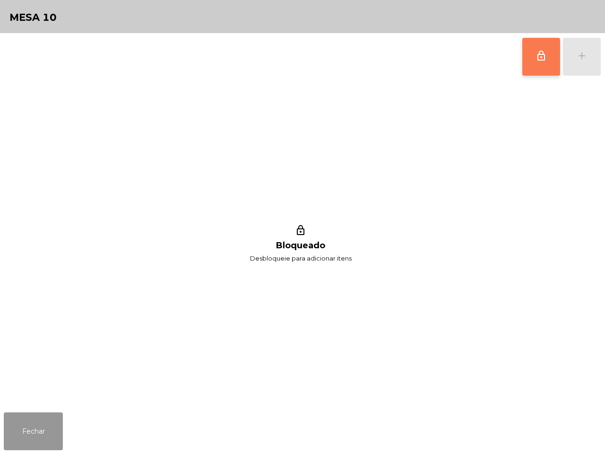
drag, startPoint x: 34, startPoint y: 423, endPoint x: 84, endPoint y: 324, distance: 111.1
click at [34, 422] on button "Fechar" at bounding box center [33, 431] width 59 height 38
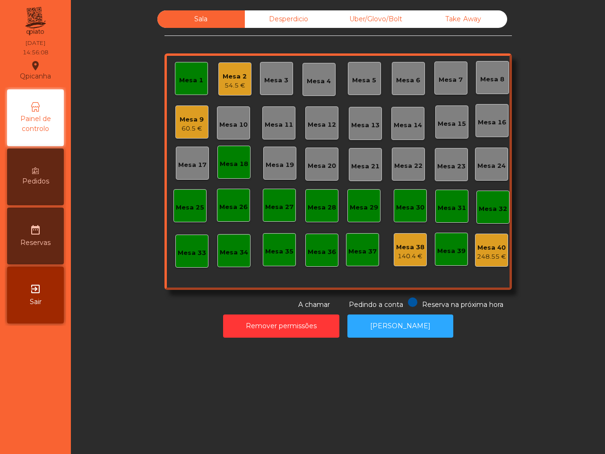
click at [239, 162] on div "Mesa 18" at bounding box center [234, 163] width 28 height 9
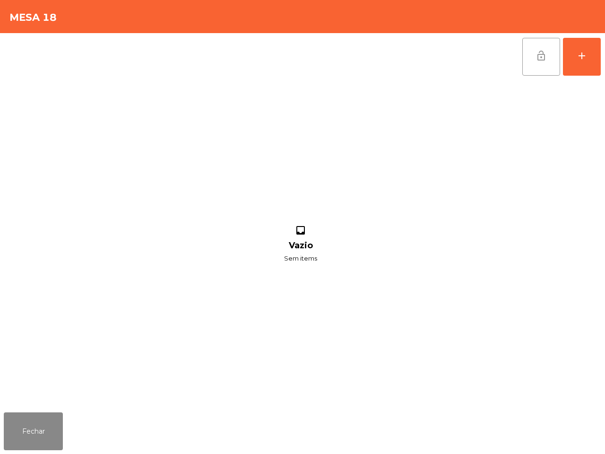
click at [535, 49] on button "lock_open" at bounding box center [541, 57] width 38 height 38
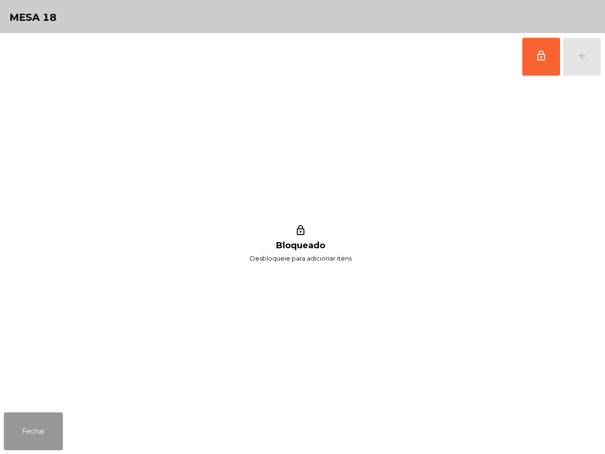
drag, startPoint x: 36, startPoint y: 431, endPoint x: 52, endPoint y: 311, distance: 121.5
click at [37, 427] on button "Fechar" at bounding box center [33, 431] width 59 height 38
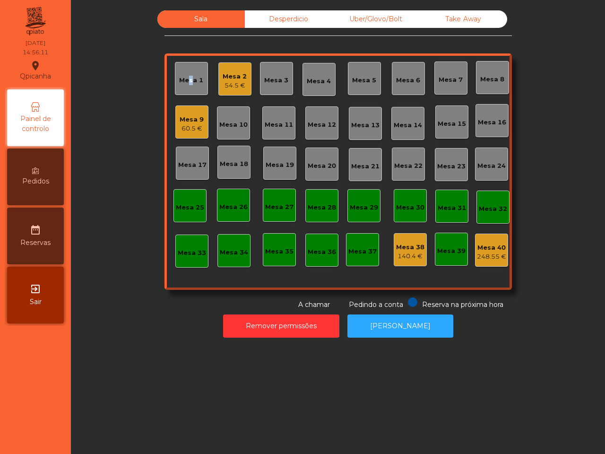
click at [184, 76] on div "Mesa 1" at bounding box center [191, 80] width 24 height 9
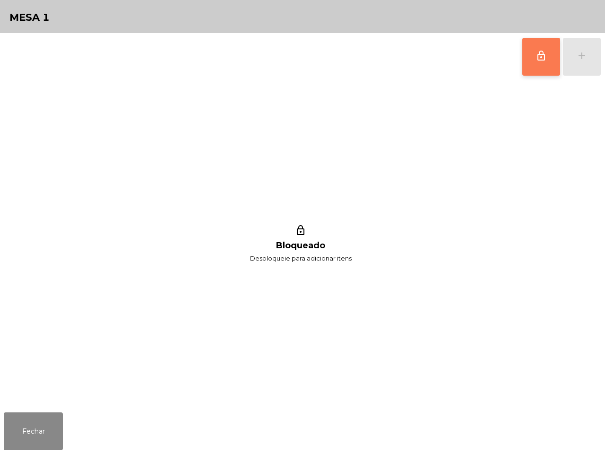
click at [540, 57] on span "lock_outline" at bounding box center [540, 55] width 11 height 11
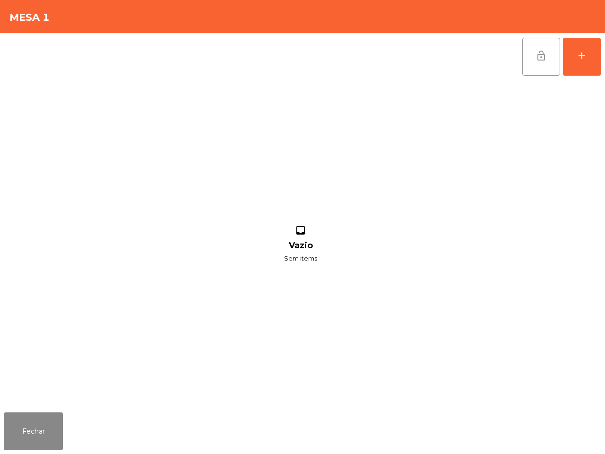
click at [535, 53] on span "lock_open" at bounding box center [540, 55] width 11 height 11
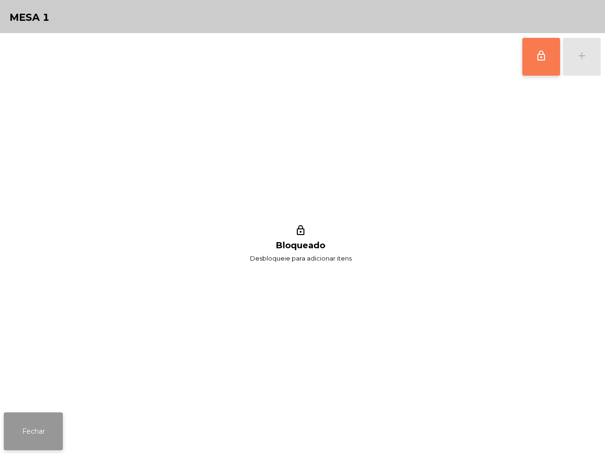
click at [27, 420] on button "Fechar" at bounding box center [33, 431] width 59 height 38
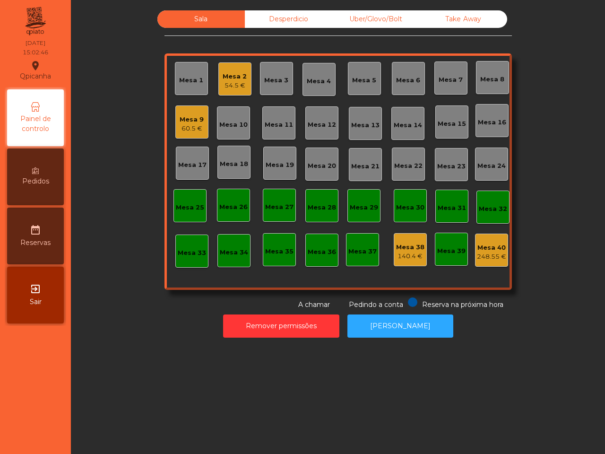
drag, startPoint x: 301, startPoint y: 78, endPoint x: 240, endPoint y: 34, distance: 75.1
click at [282, 62] on div "Mesa 1 Mesa 2 54.5 € Mesa 3 Mesa 4 Mesa 5 Mesa 6 Mesa 7 Mesa 8 Mesa 9 60.5 € [G…" at bounding box center [337, 171] width 347 height 236
click at [188, 127] on div "60.5 €" at bounding box center [192, 128] width 24 height 9
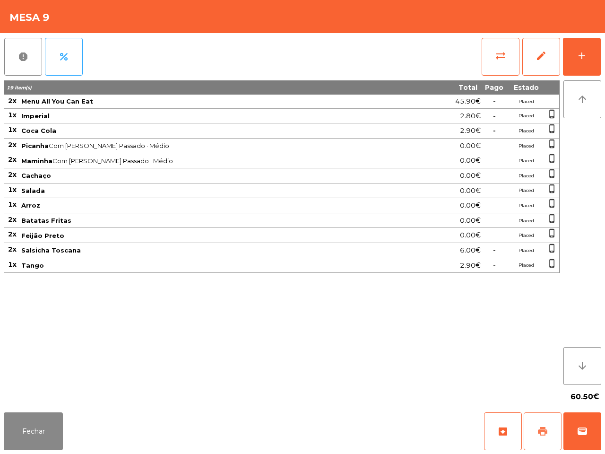
click at [541, 435] on span "print" at bounding box center [542, 430] width 11 height 11
